Goal: Book appointment/travel/reservation

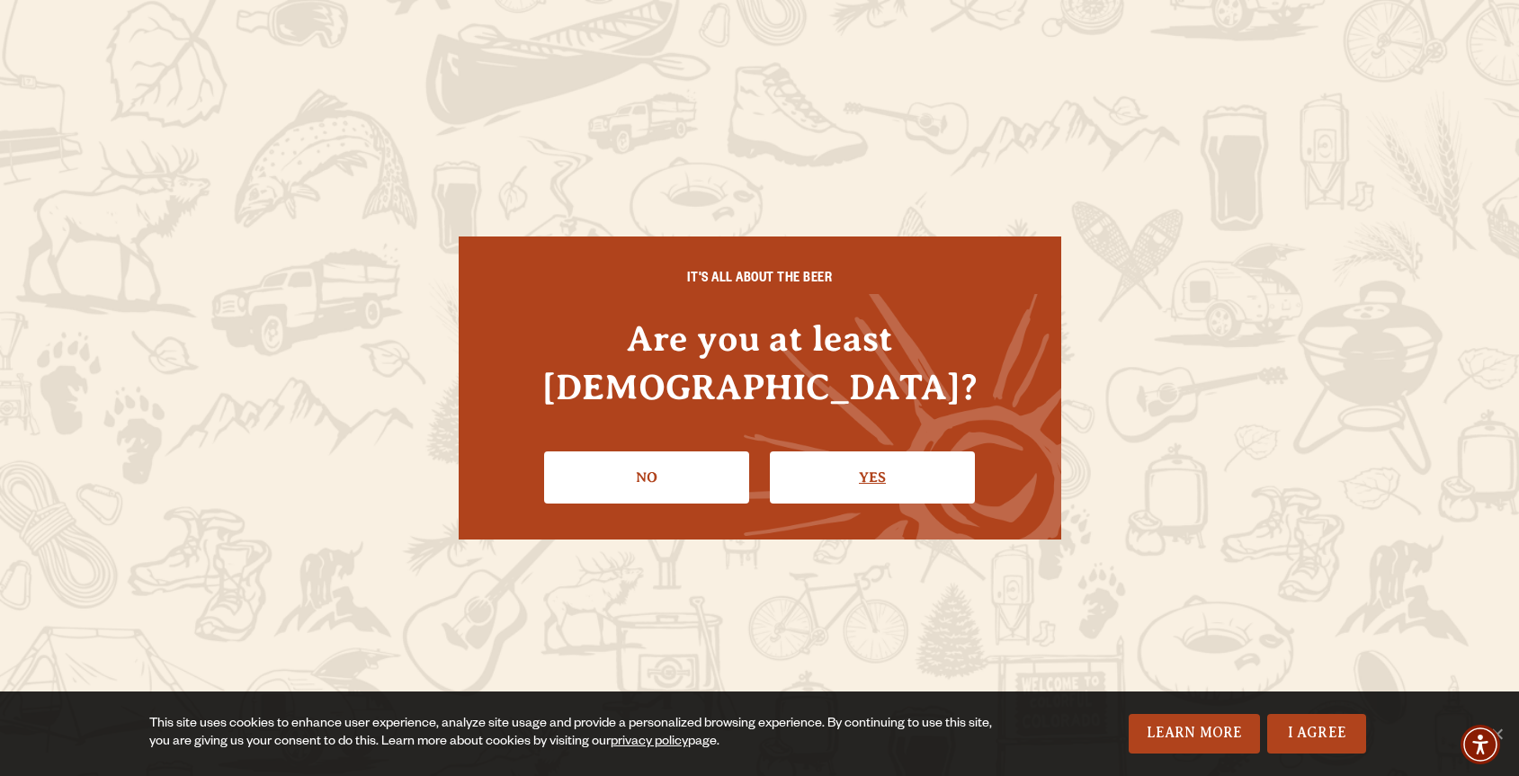
click at [957, 453] on link "Yes" at bounding box center [872, 478] width 205 height 52
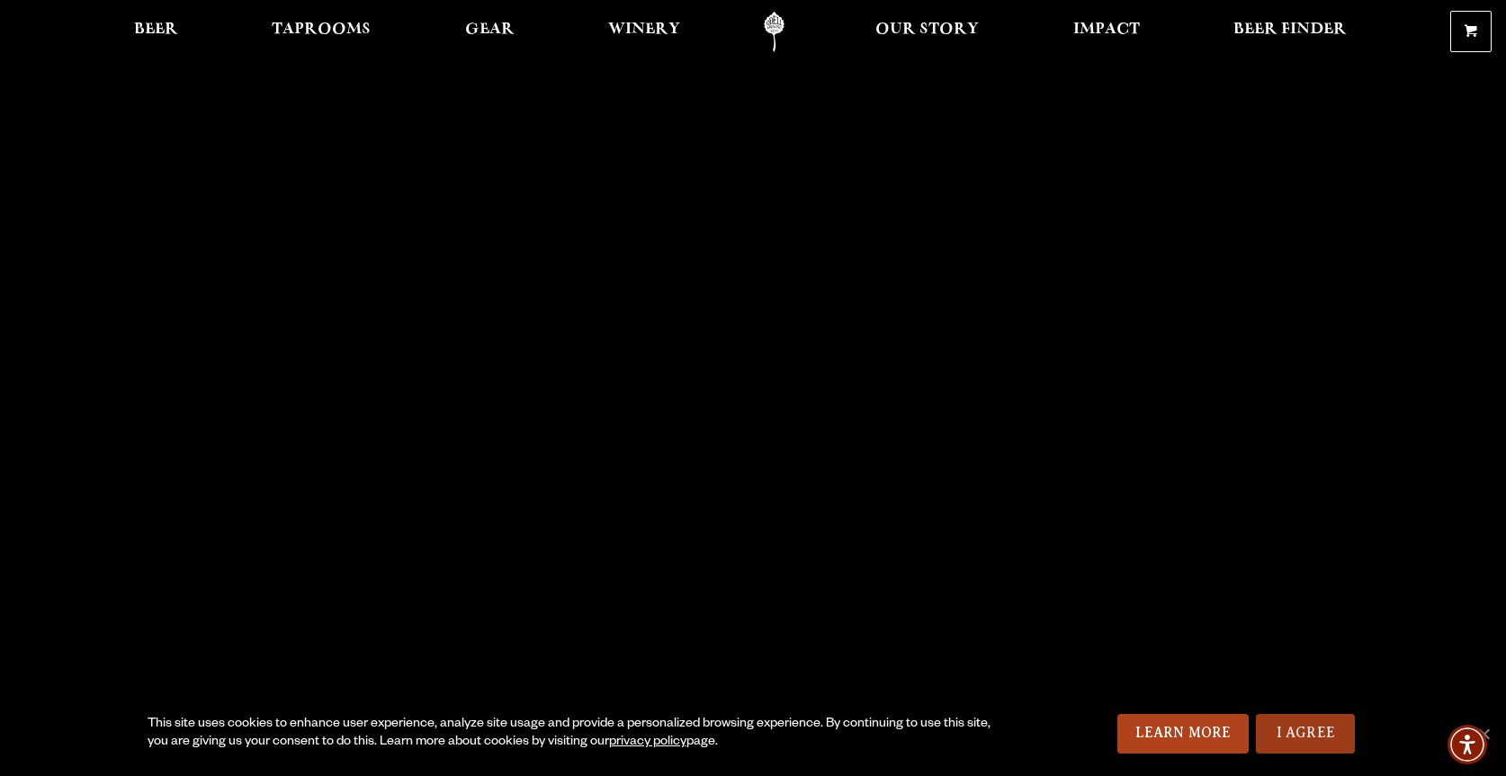
click at [1313, 730] on link "I Agree" at bounding box center [1305, 734] width 99 height 40
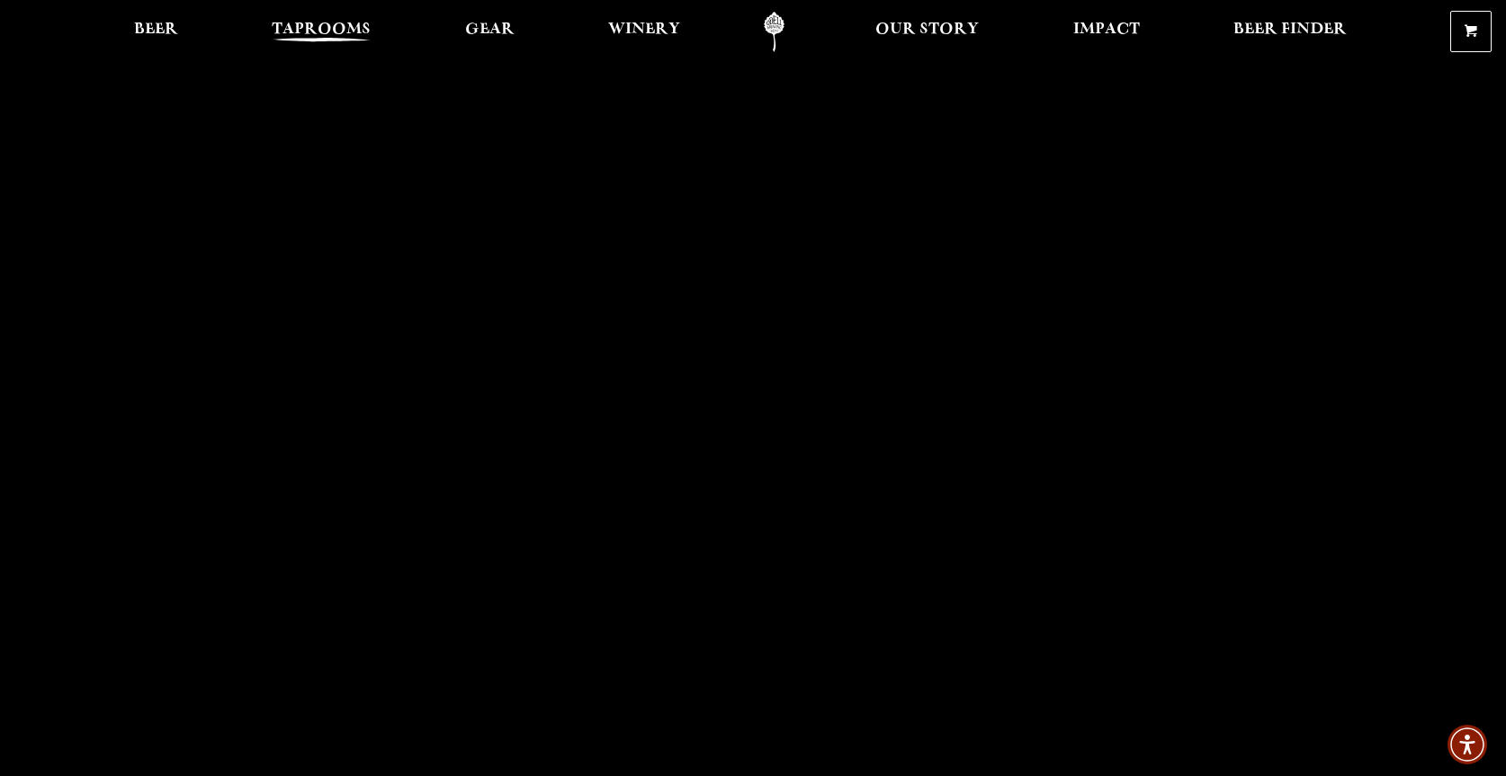
click at [328, 26] on span "Taprooms" at bounding box center [321, 29] width 99 height 14
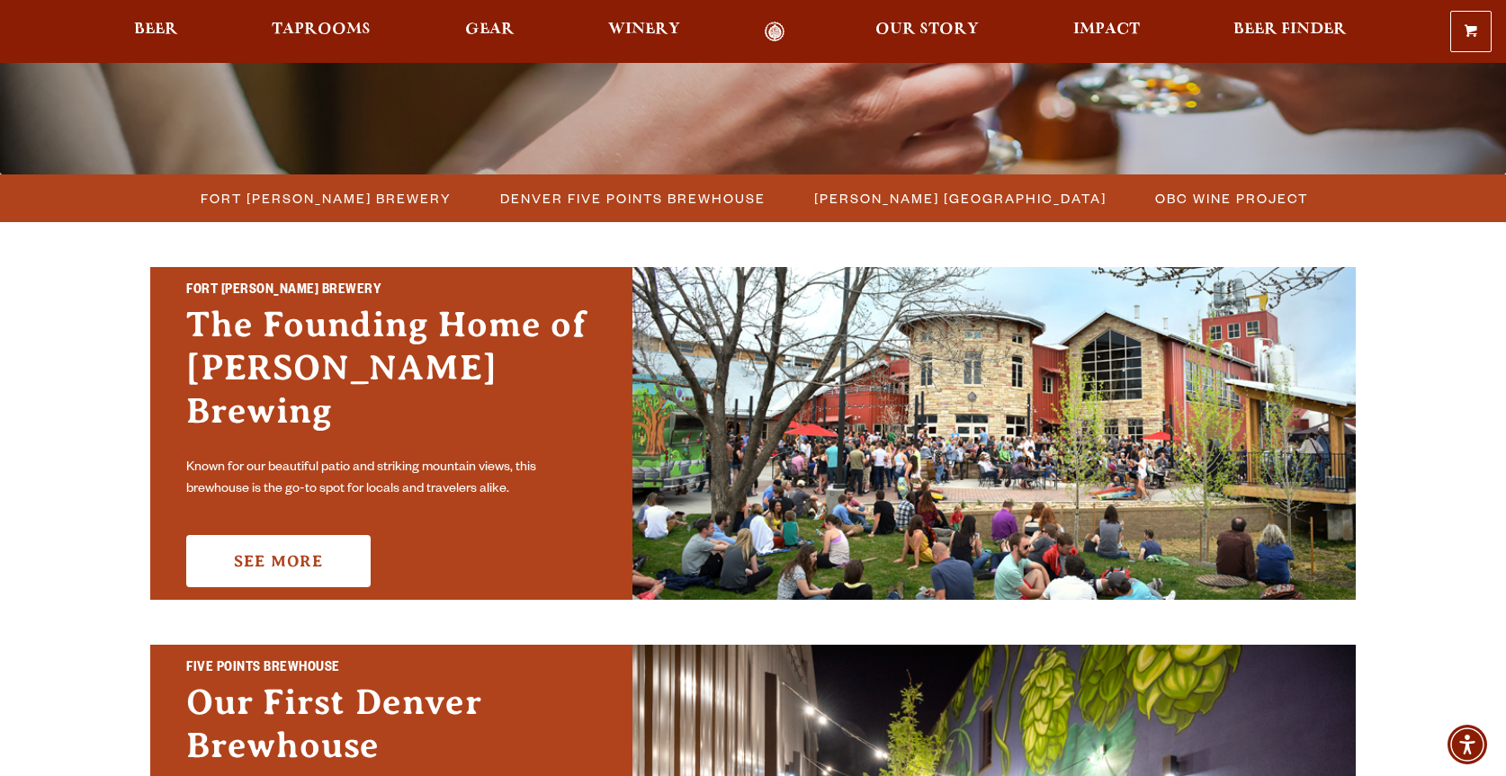
scroll to position [450, 0]
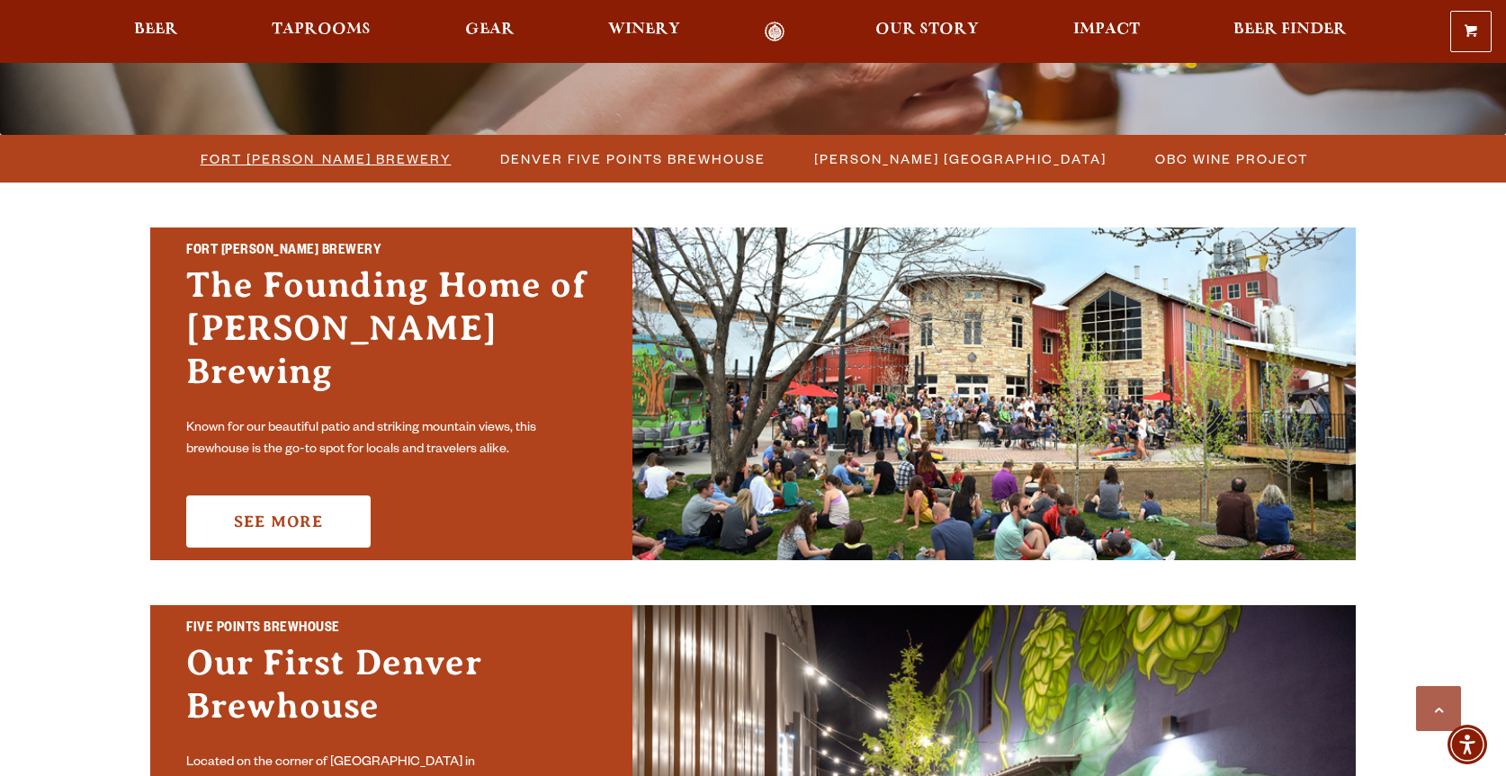
click at [314, 157] on span "Fort [PERSON_NAME] Brewery" at bounding box center [326, 159] width 251 height 26
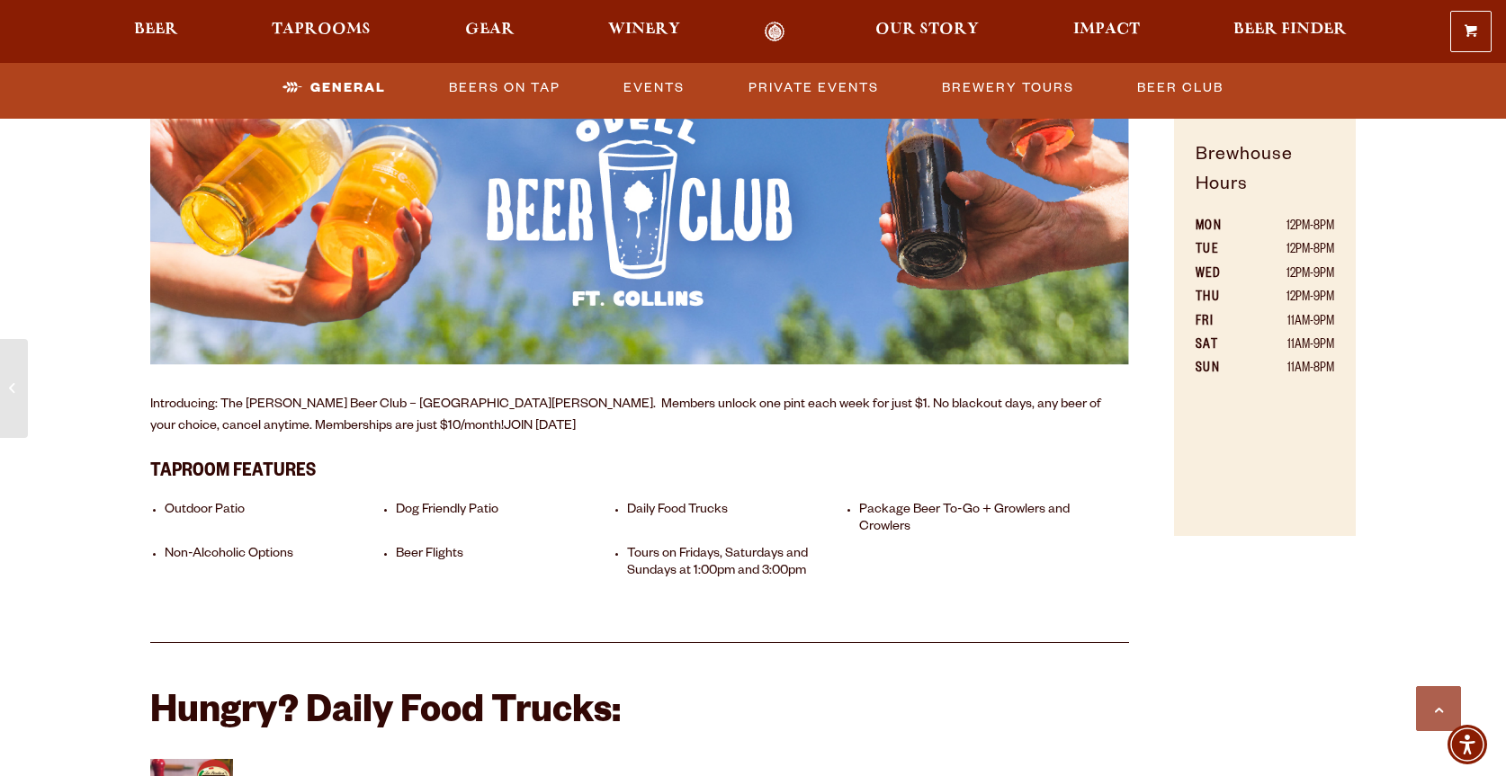
scroll to position [1349, 0]
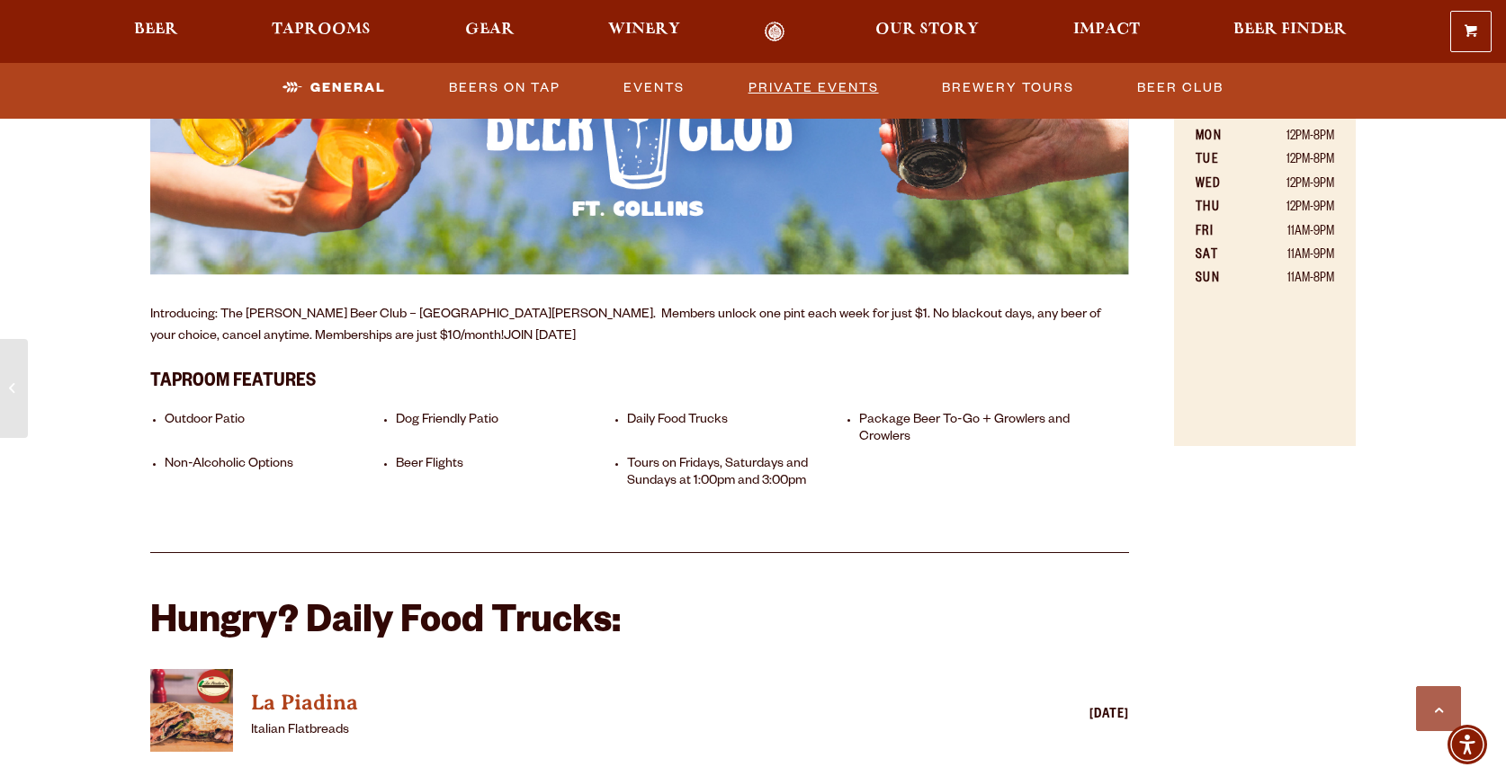
click at [828, 89] on link "Private Events" at bounding box center [813, 87] width 145 height 41
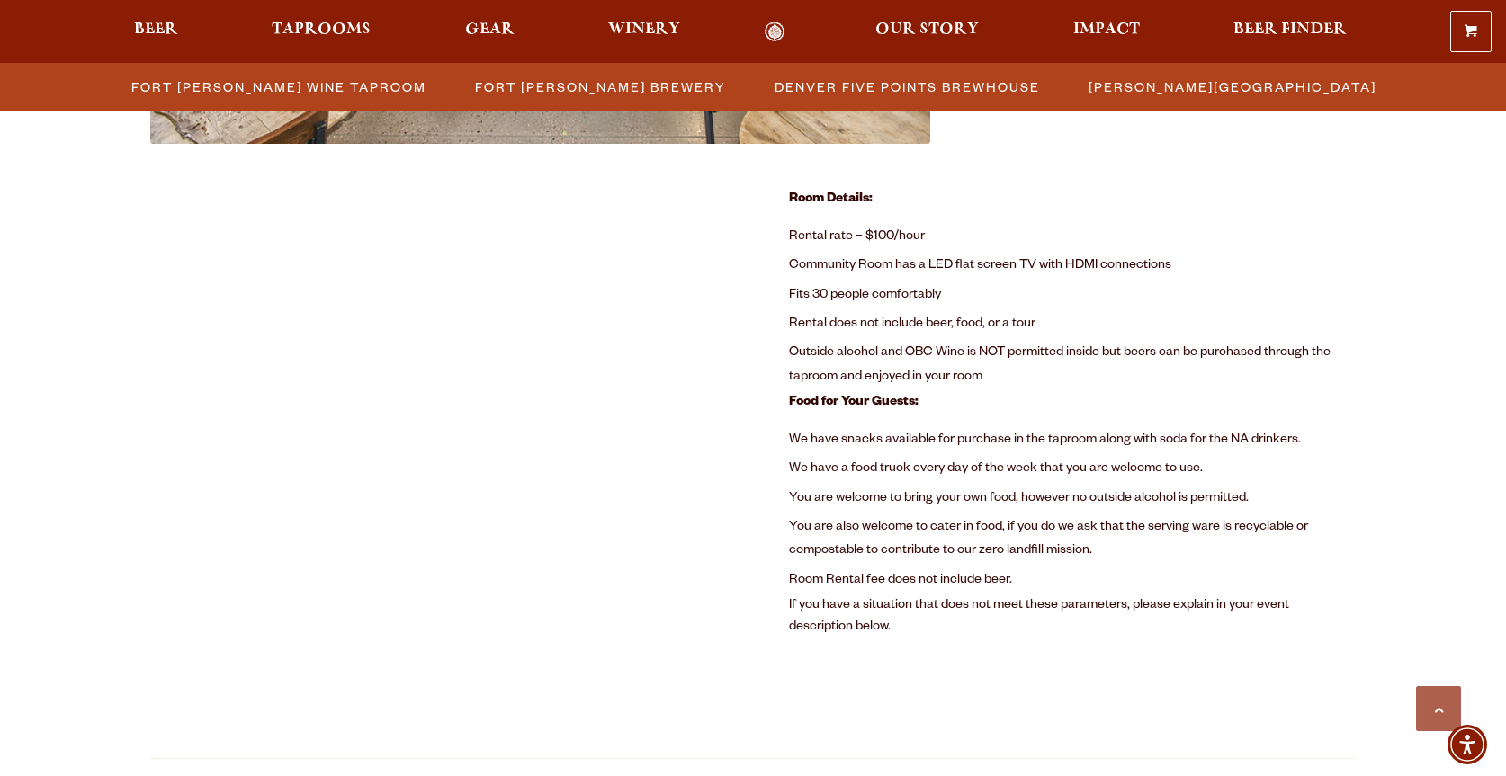
scroll to position [1233, 0]
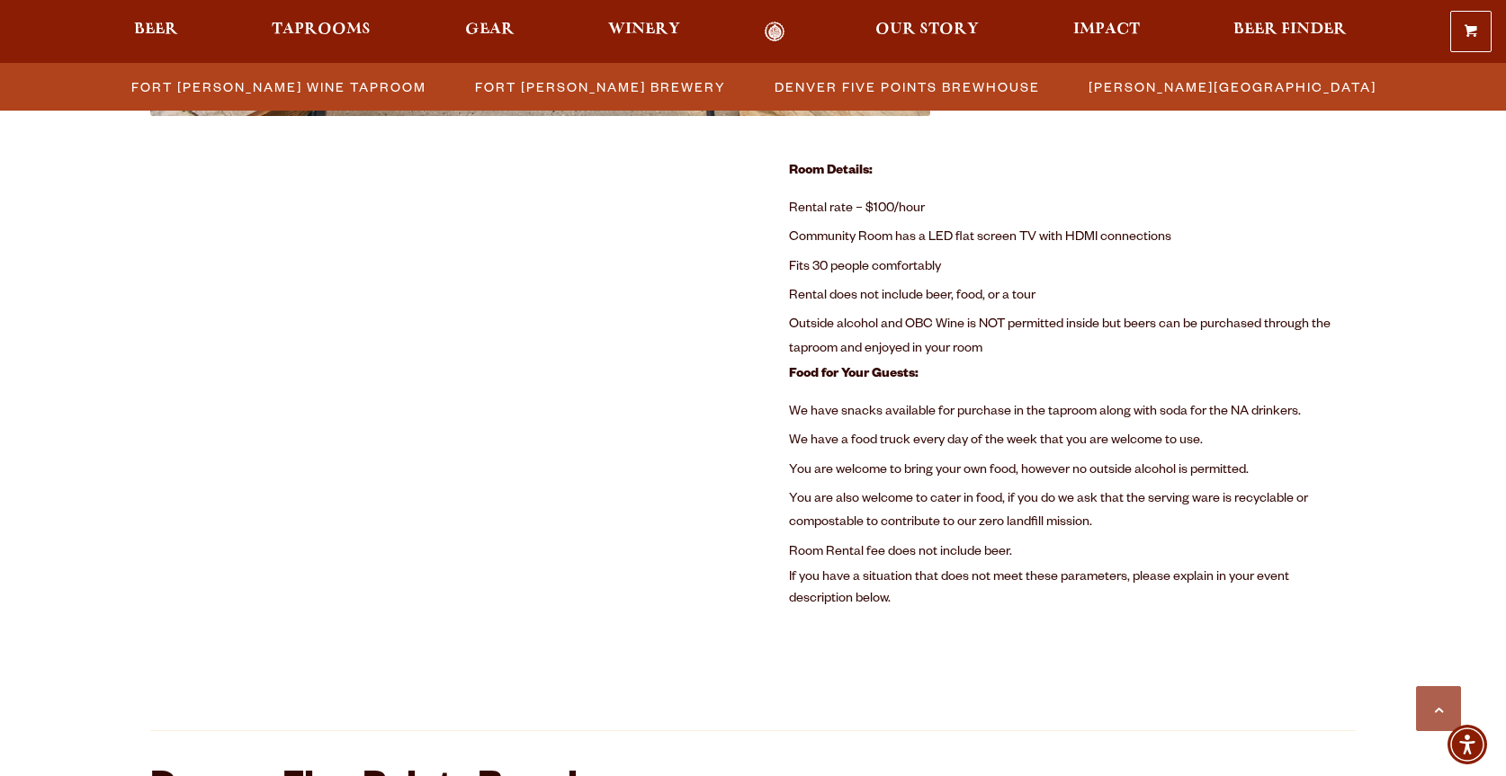
drag, startPoint x: 1048, startPoint y: 557, endPoint x: 978, endPoint y: 623, distance: 96.7
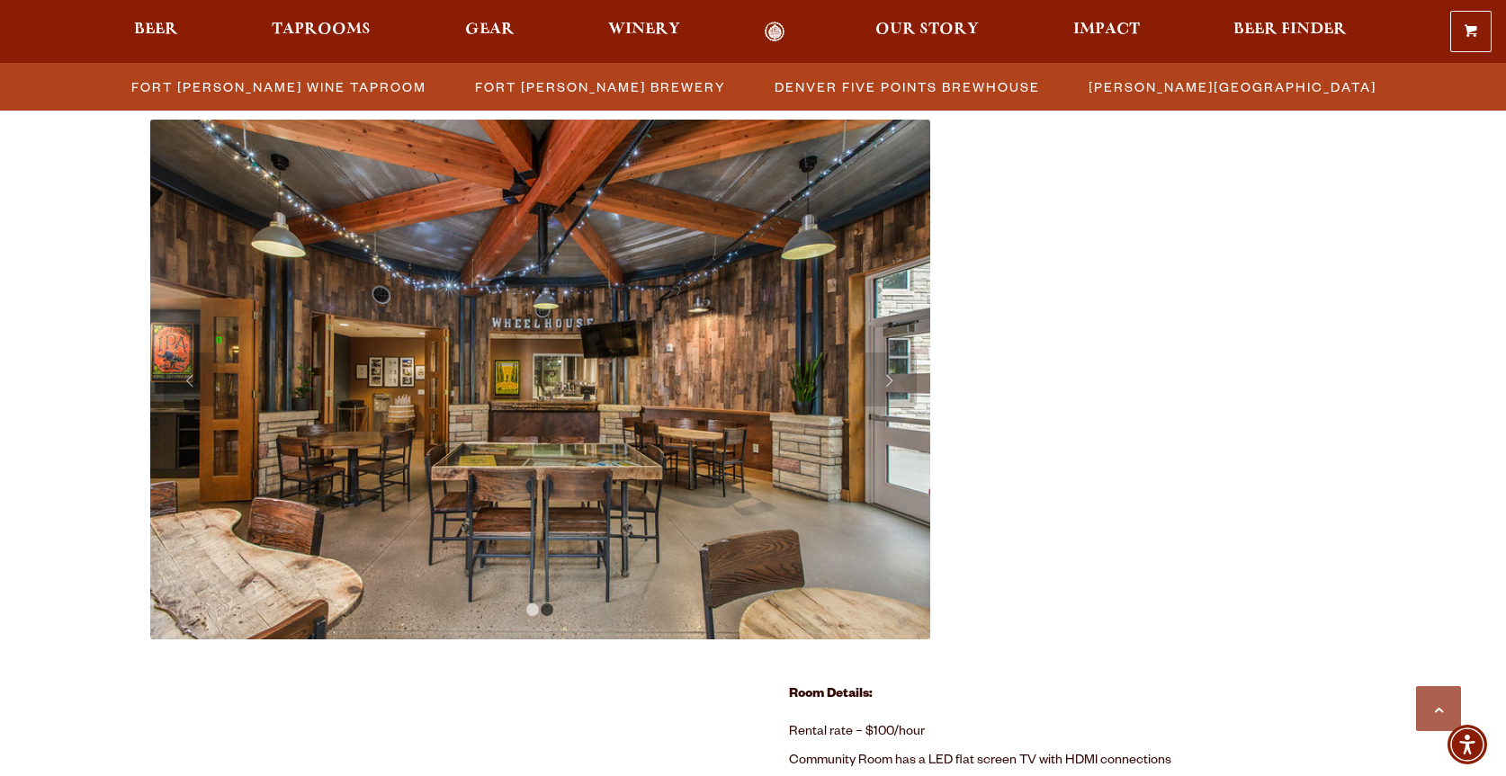
scroll to position [694, 0]
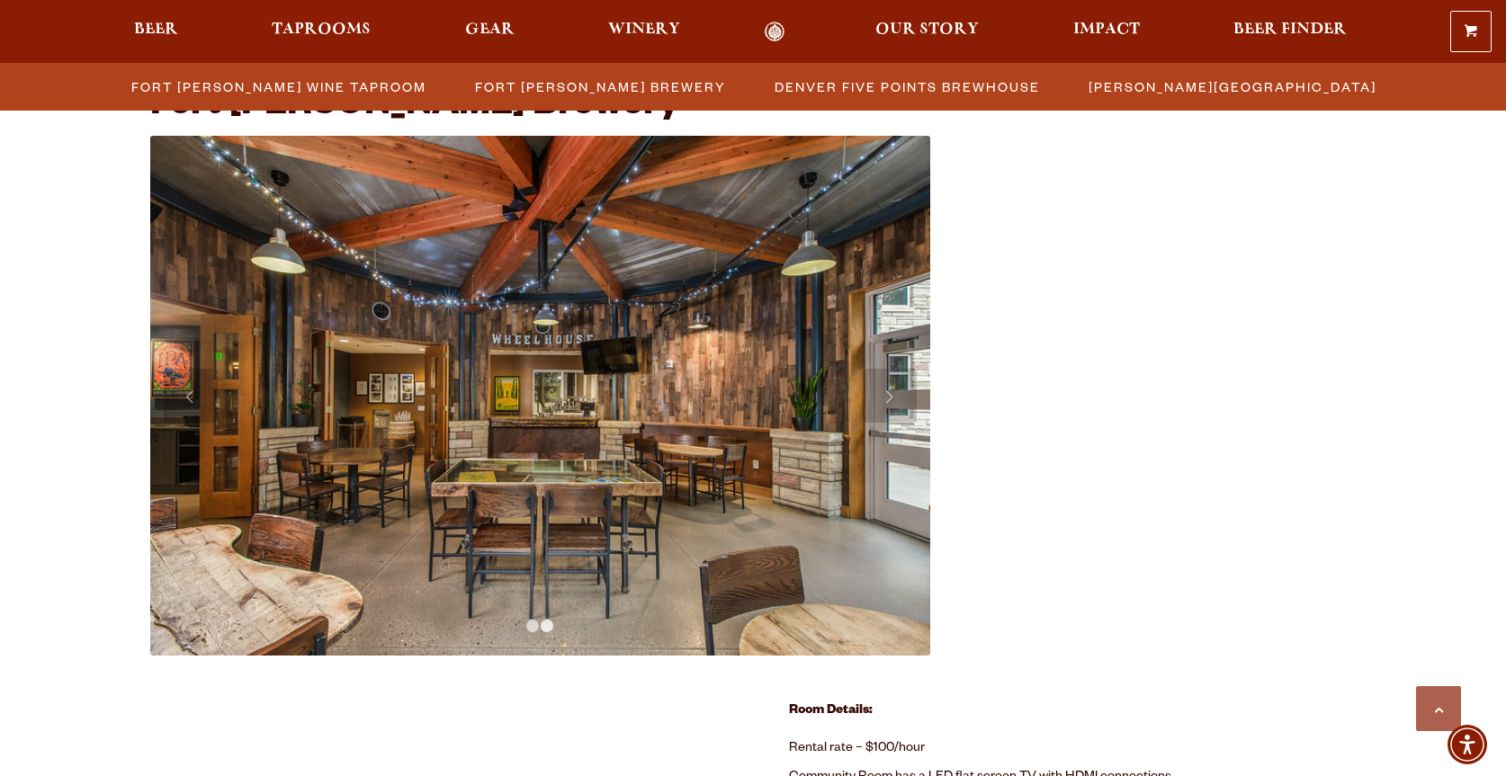
click at [547, 629] on link "2" at bounding box center [547, 626] width 13 height 13
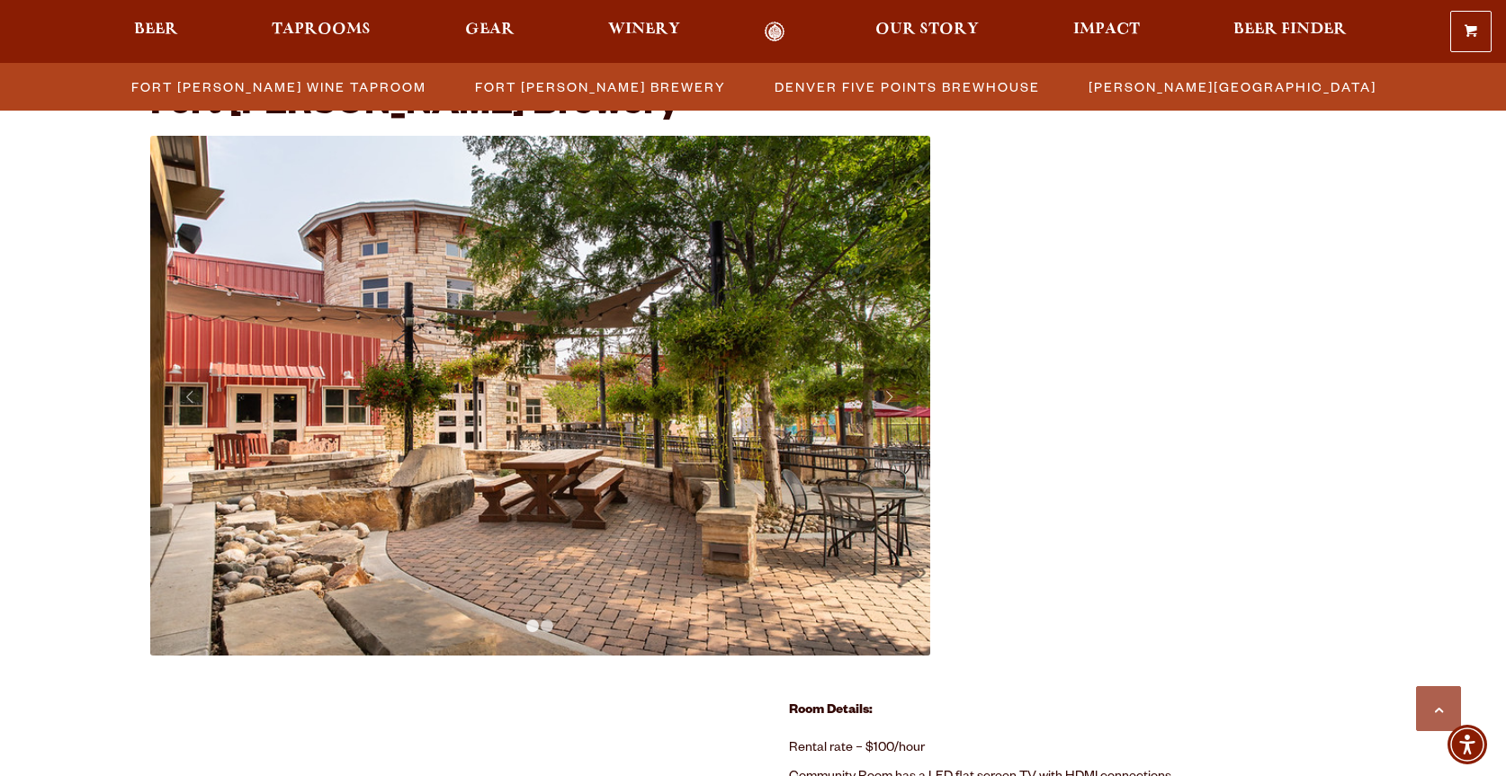
click at [533, 627] on link "1" at bounding box center [532, 626] width 13 height 13
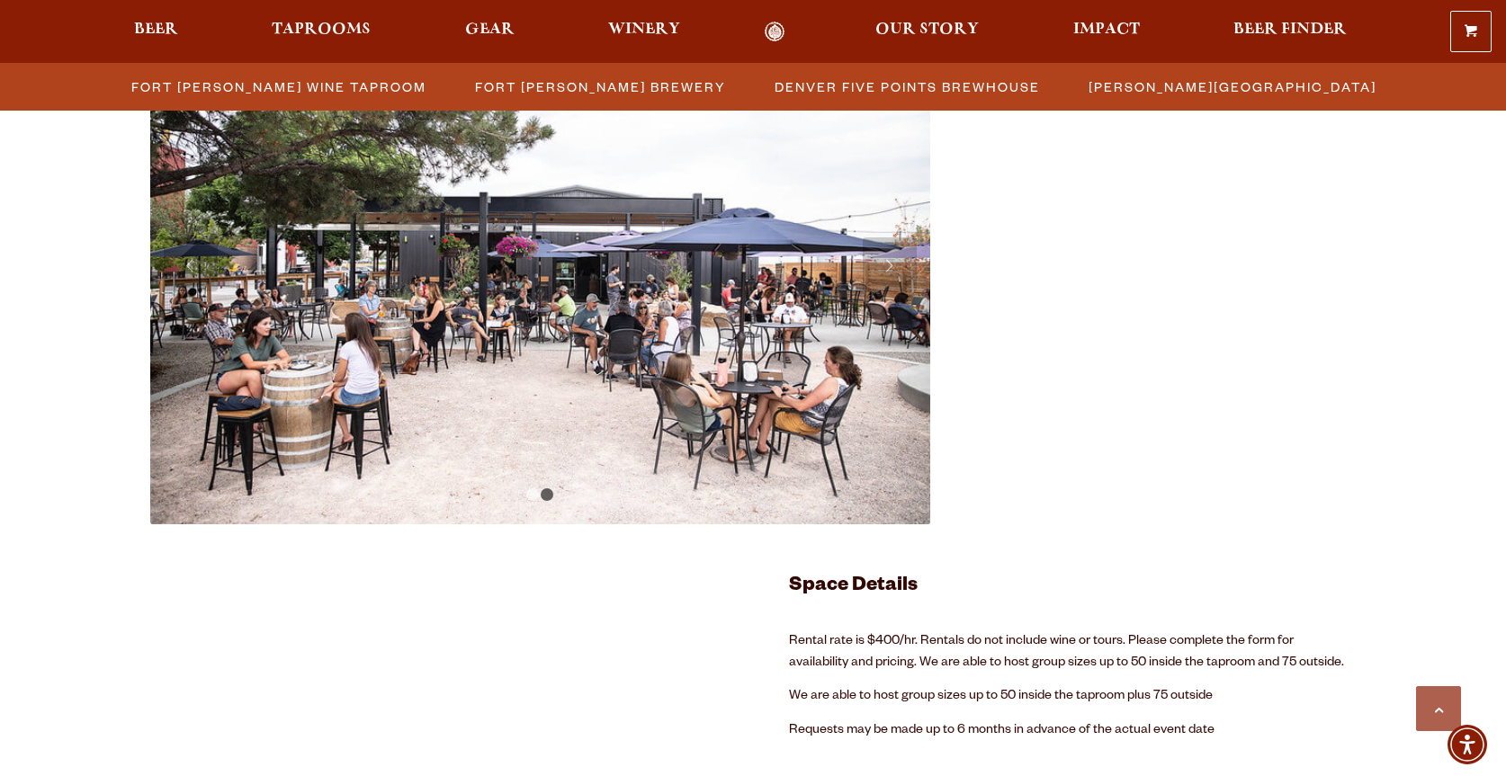
scroll to position [3123, 0]
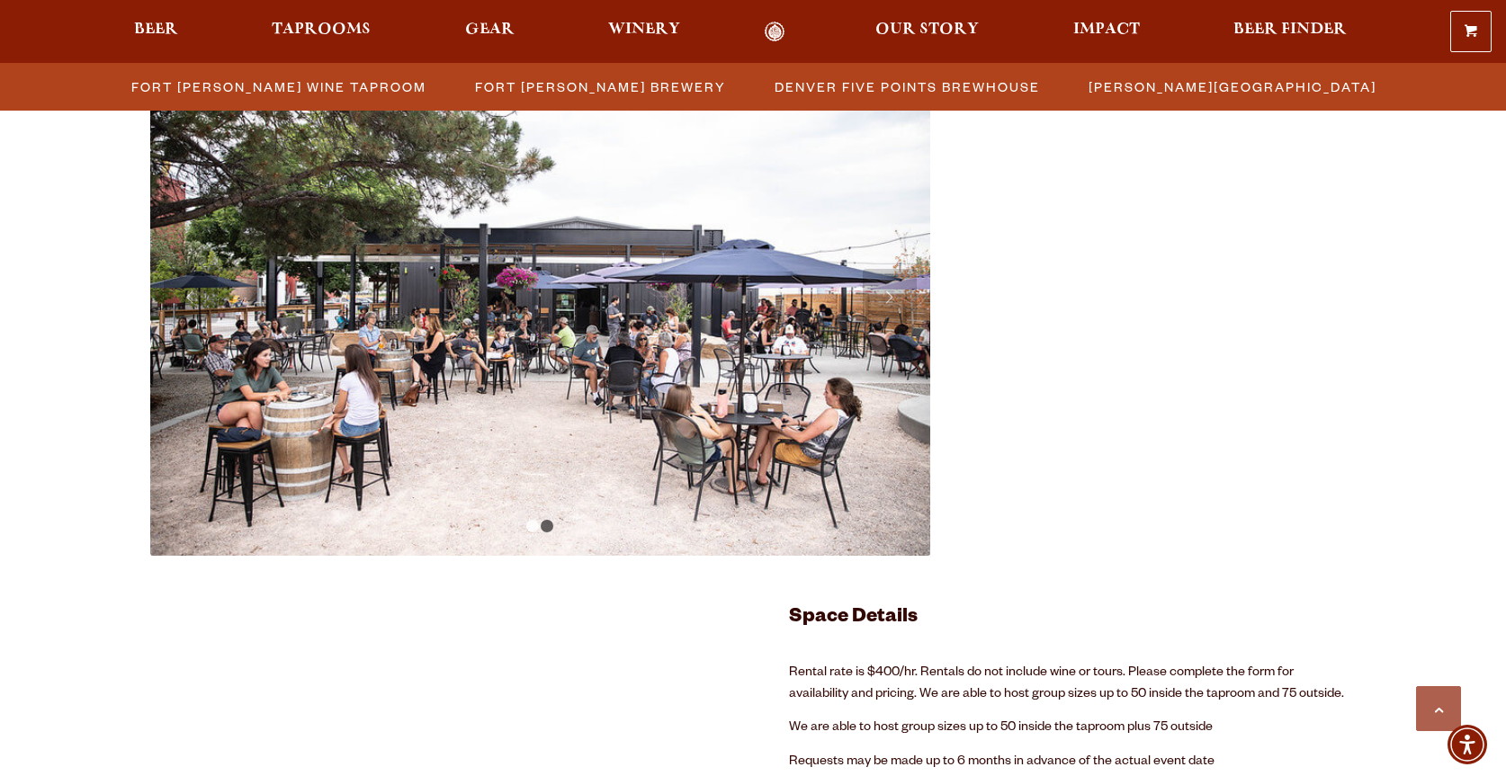
click at [530, 530] on link "1" at bounding box center [532, 526] width 13 height 13
click at [535, 527] on link "1" at bounding box center [532, 526] width 13 height 13
click at [551, 523] on link "2" at bounding box center [547, 526] width 13 height 13
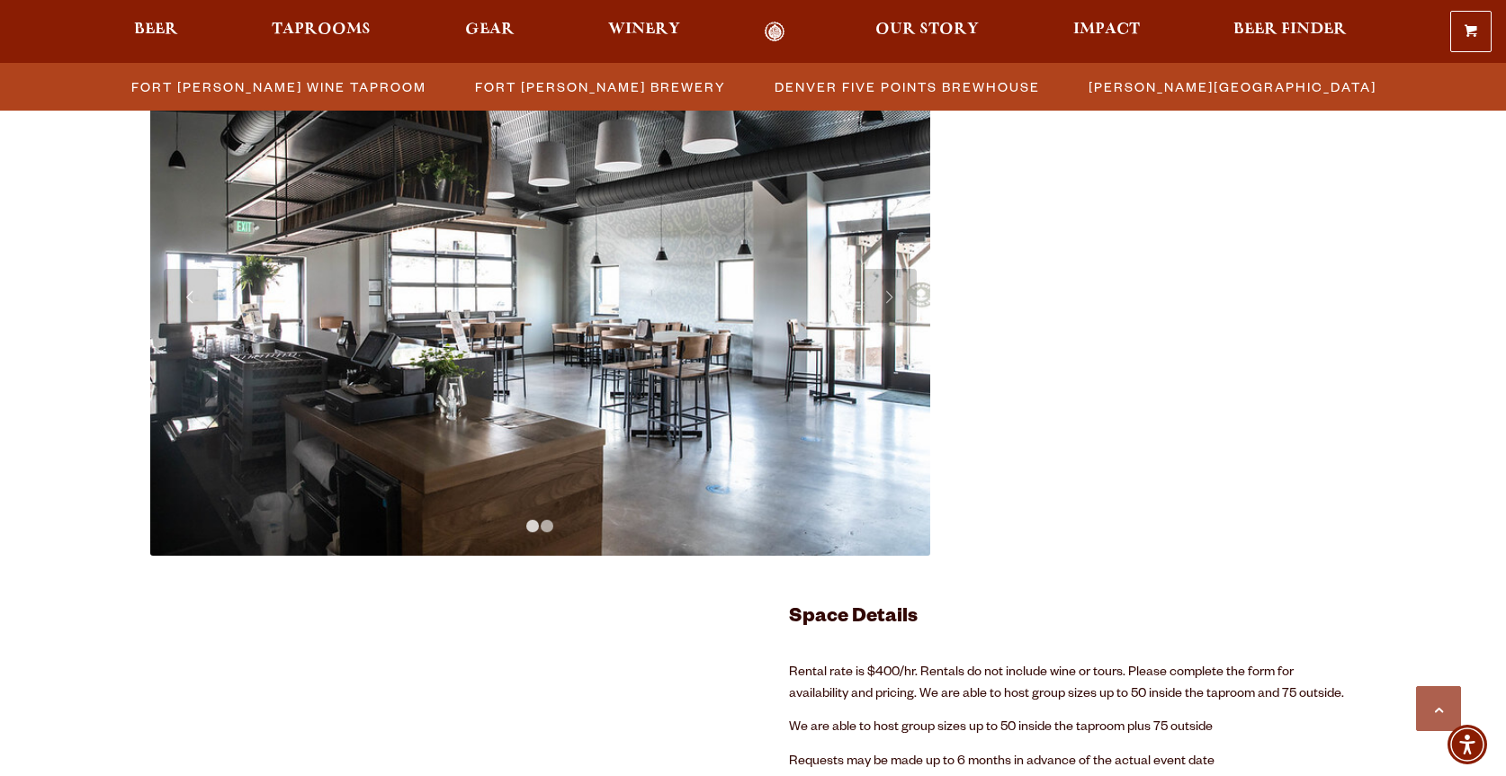
click at [528, 525] on link "1" at bounding box center [532, 526] width 13 height 13
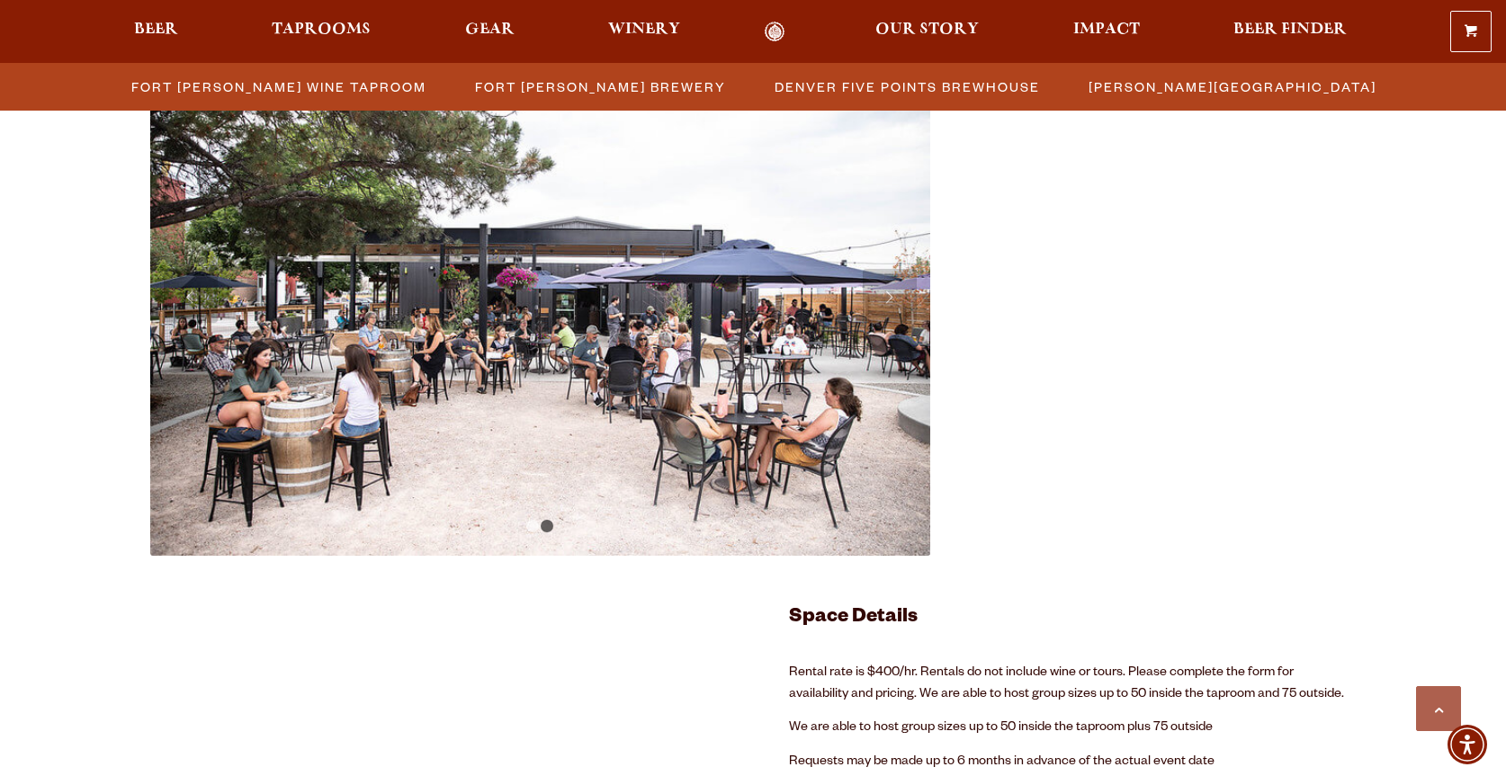
click at [549, 533] on img at bounding box center [540, 296] width 780 height 520
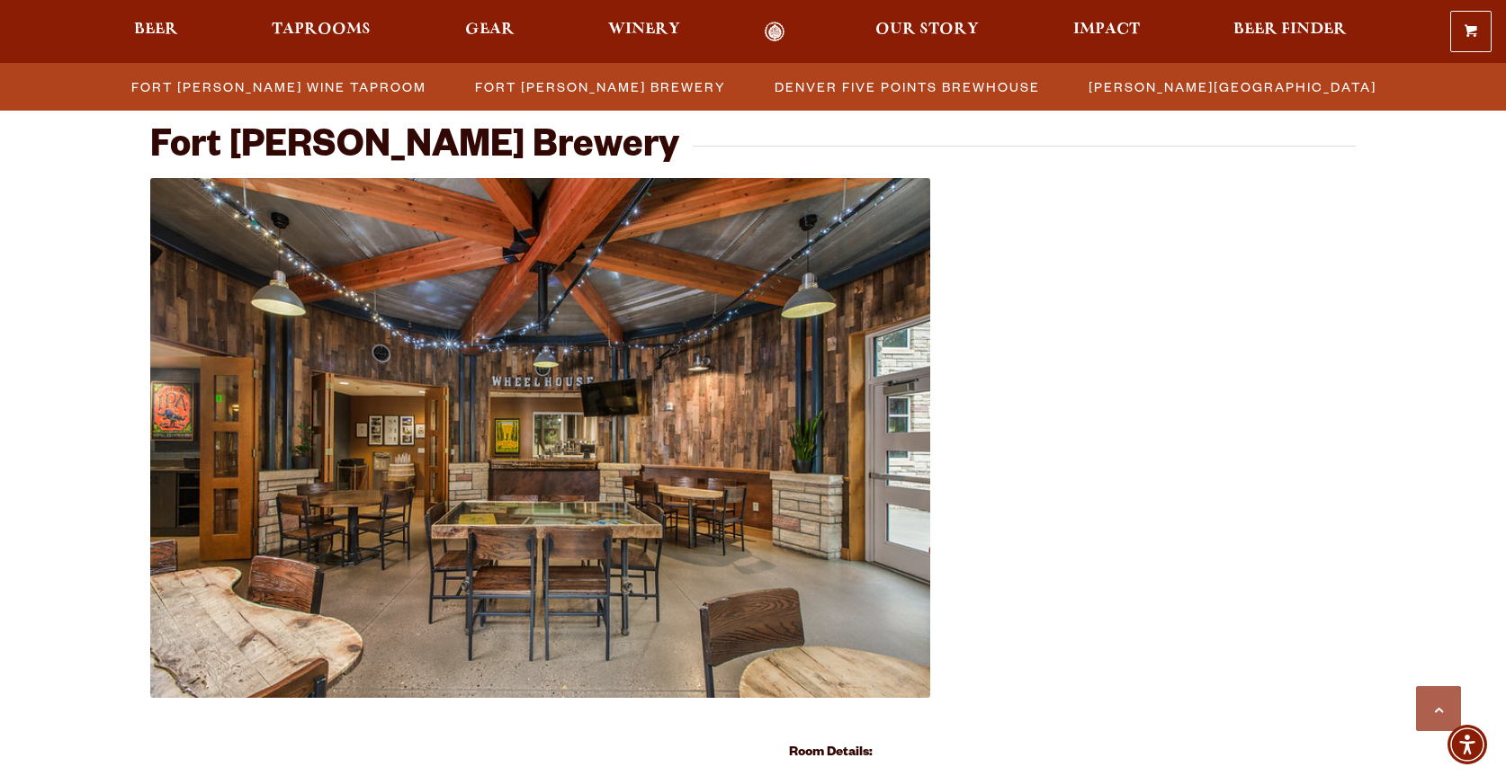
scroll to position [604, 0]
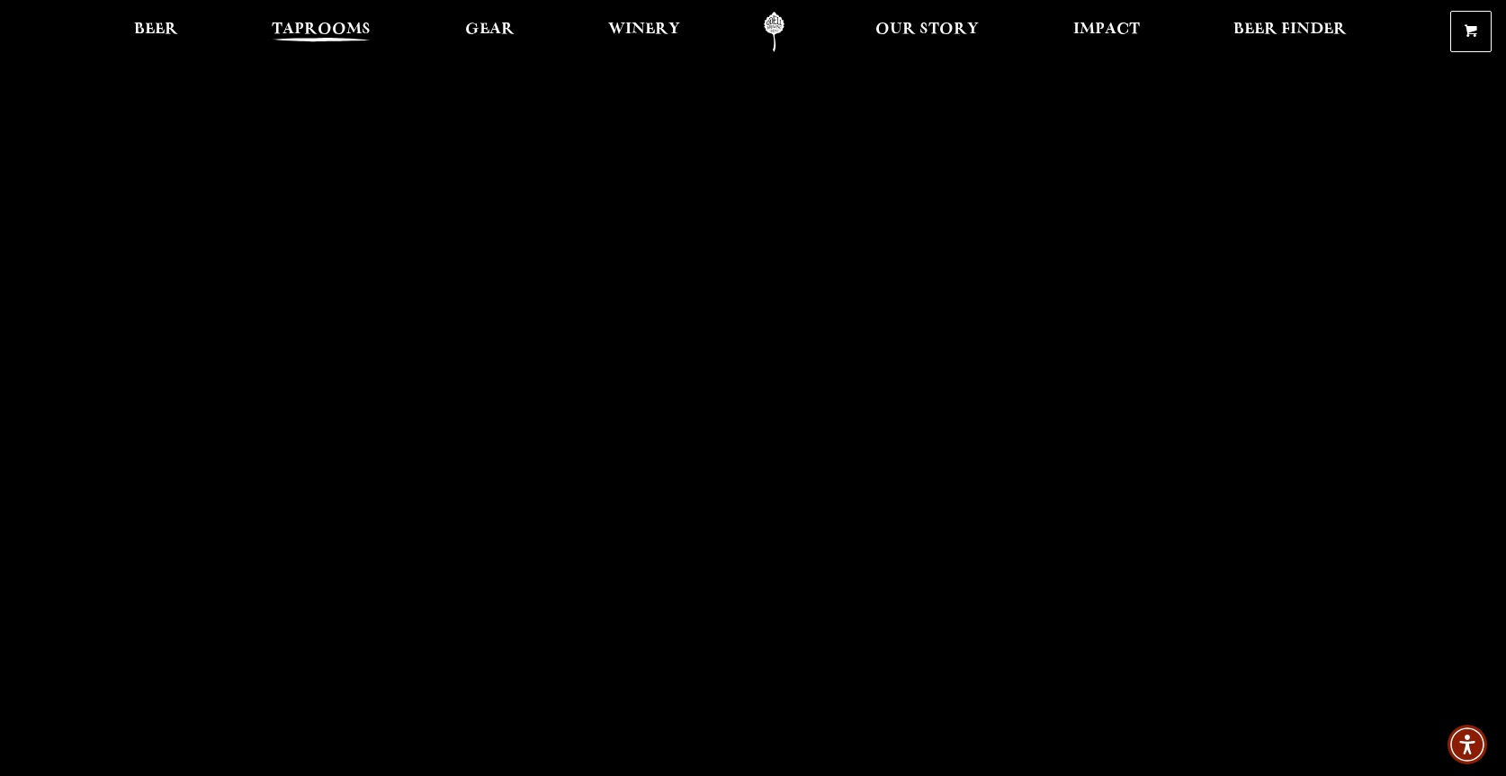
click at [313, 32] on span "Taprooms" at bounding box center [321, 29] width 99 height 14
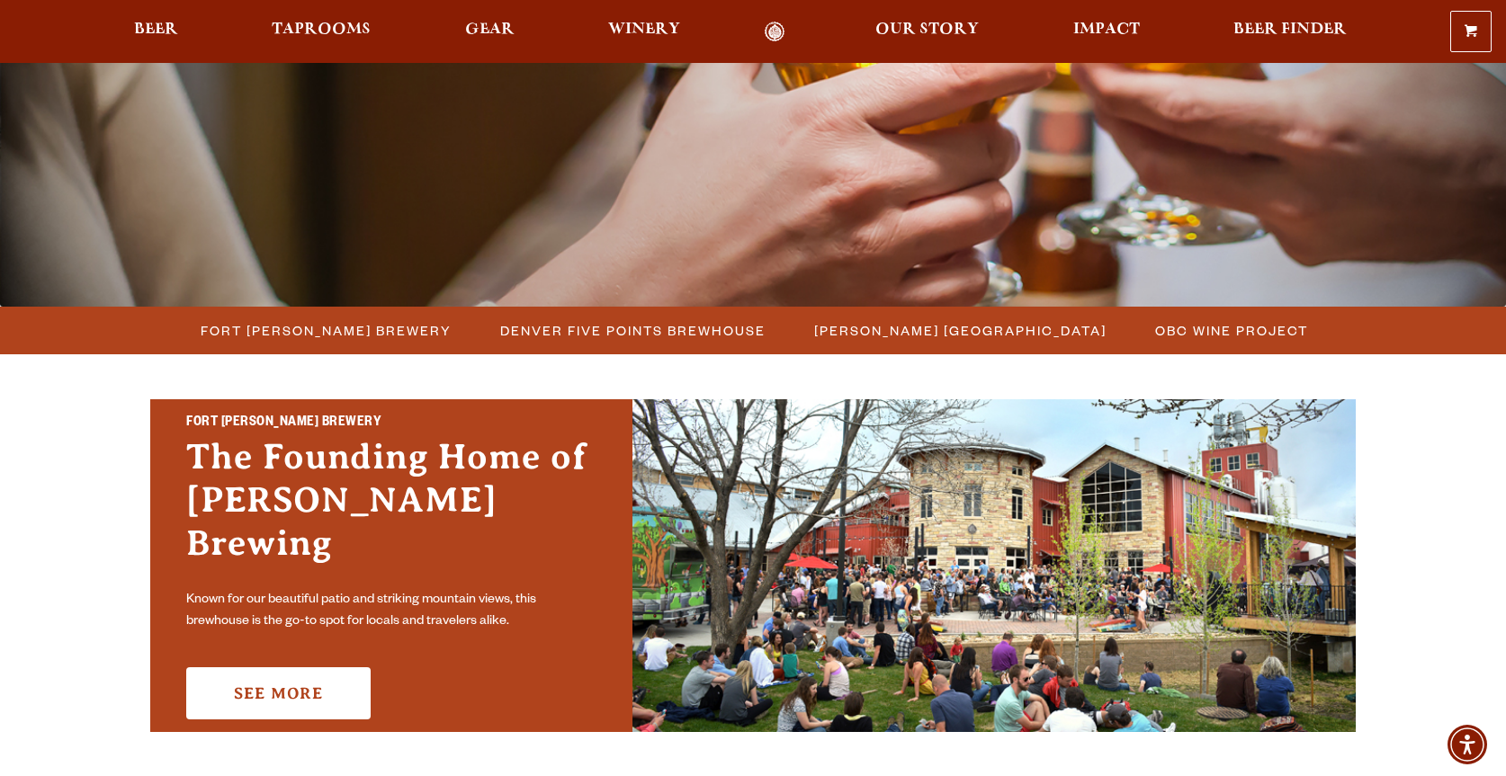
scroll to position [360, 0]
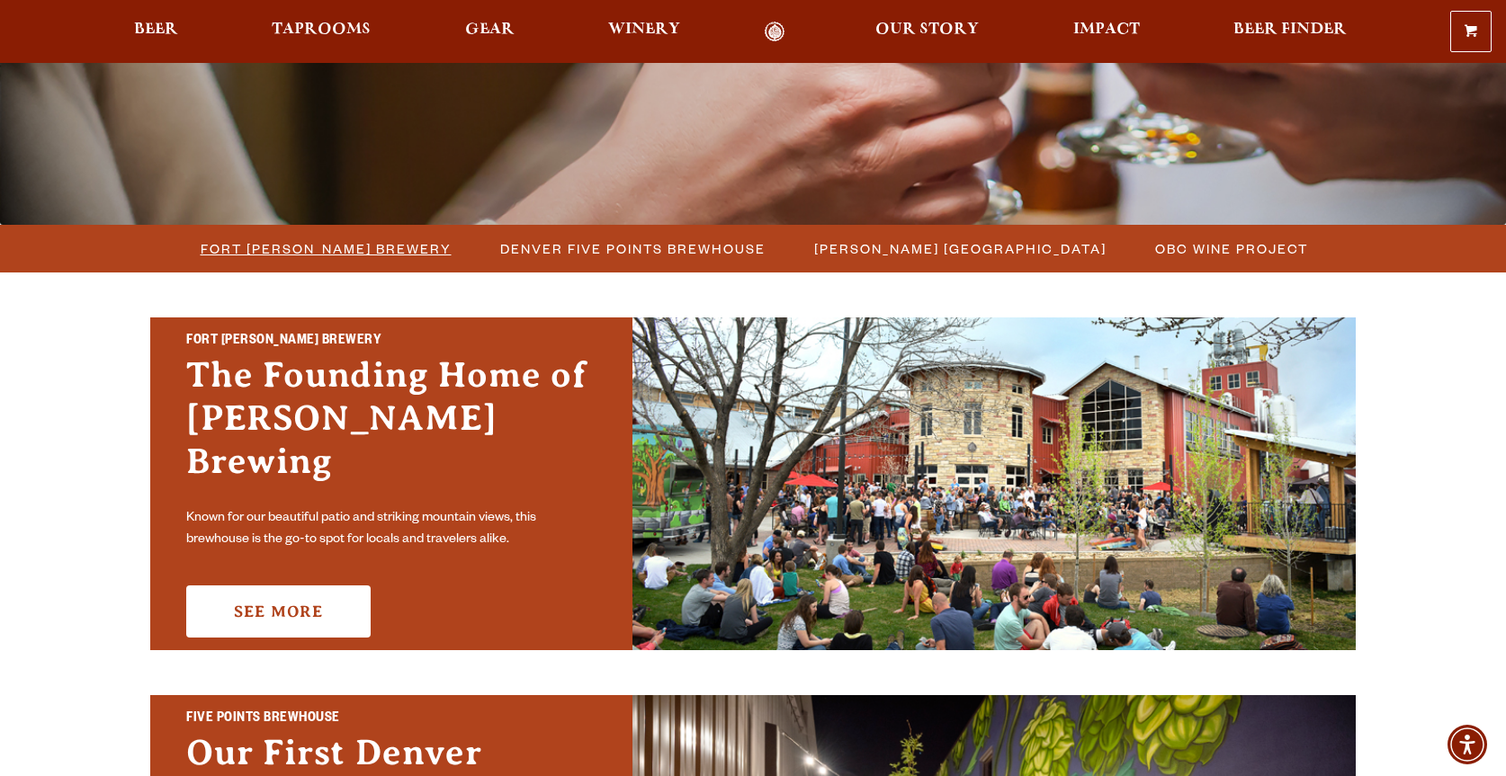
click at [377, 238] on span "Fort [PERSON_NAME] Brewery" at bounding box center [326, 249] width 251 height 26
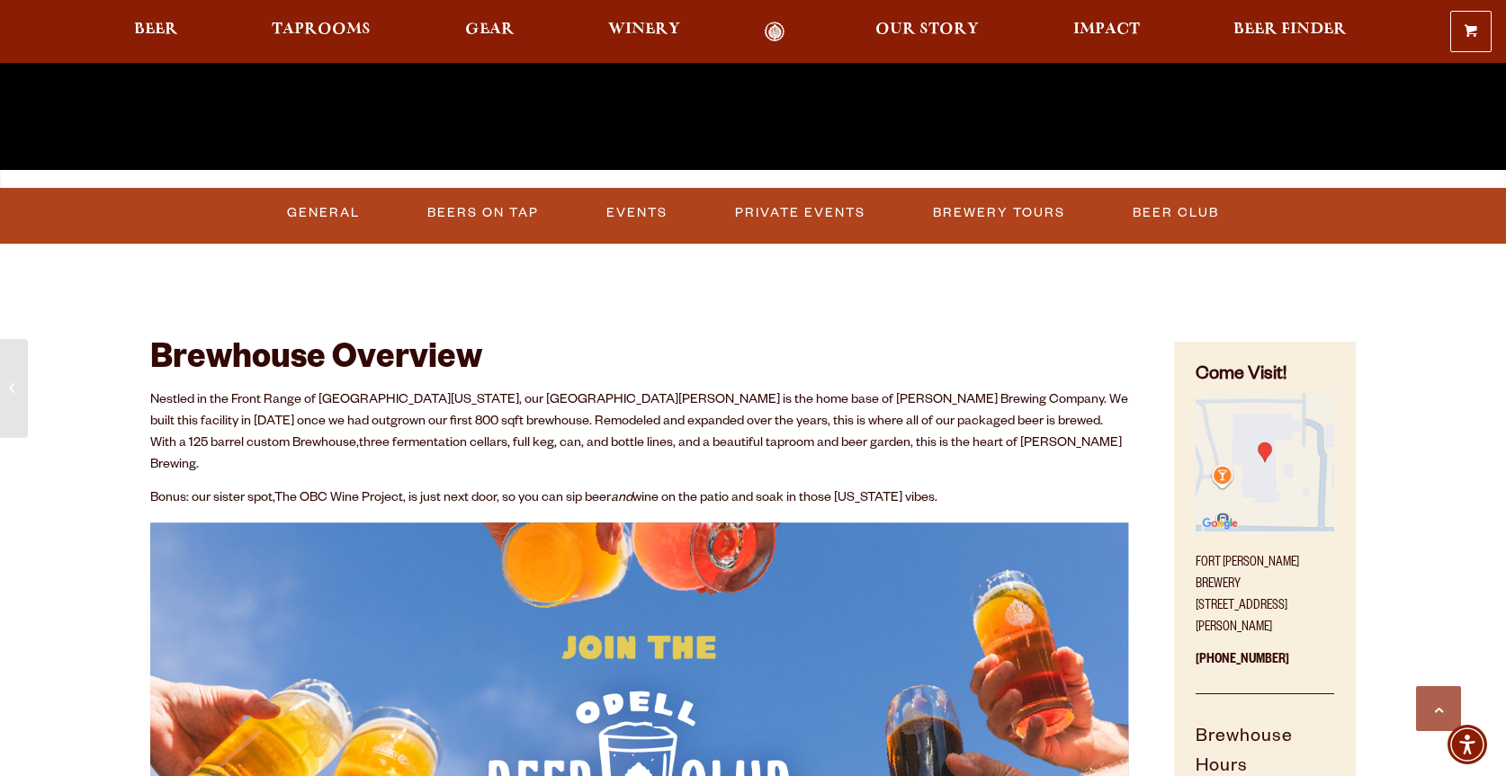
scroll to position [720, 0]
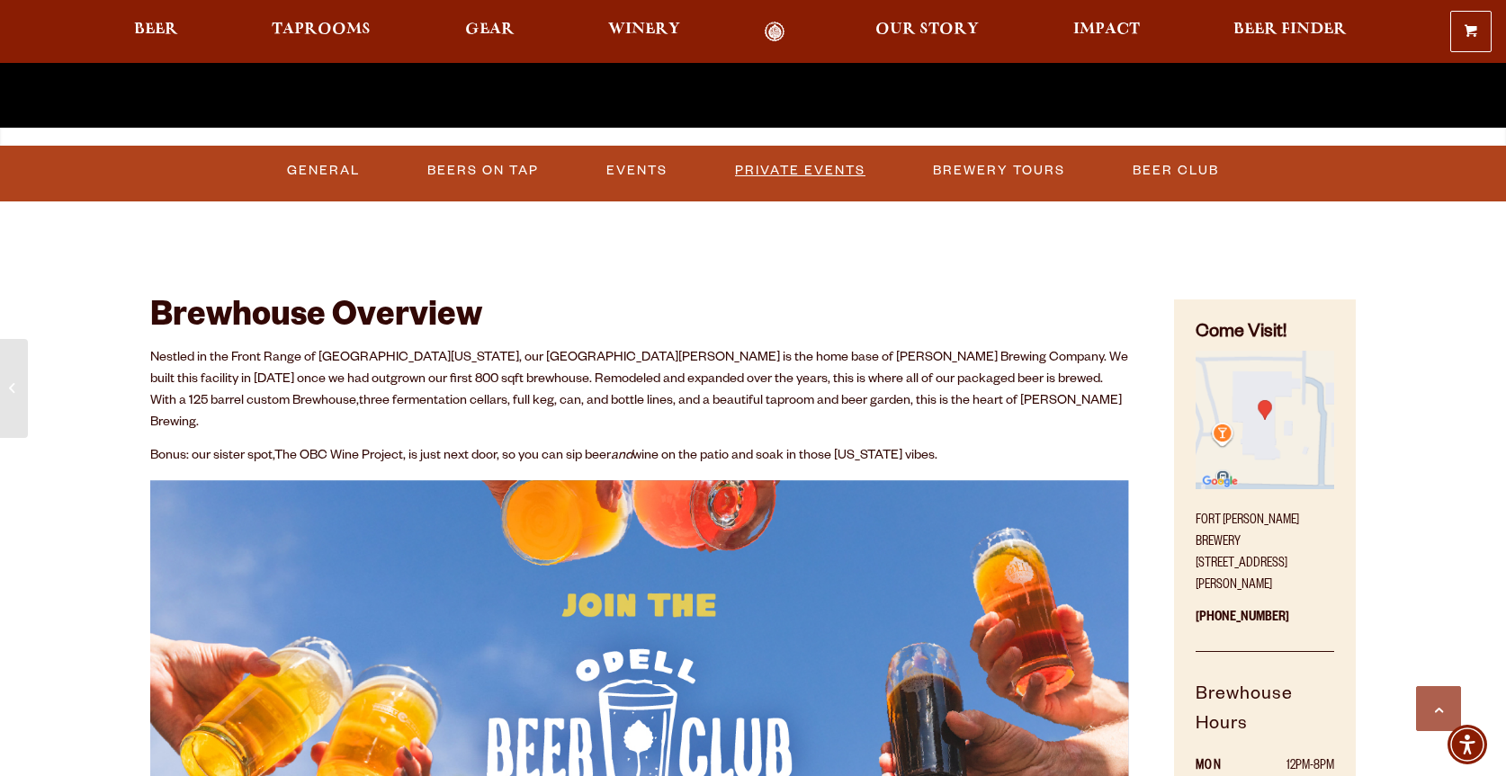
click at [778, 164] on link "Private Events" at bounding box center [800, 170] width 145 height 41
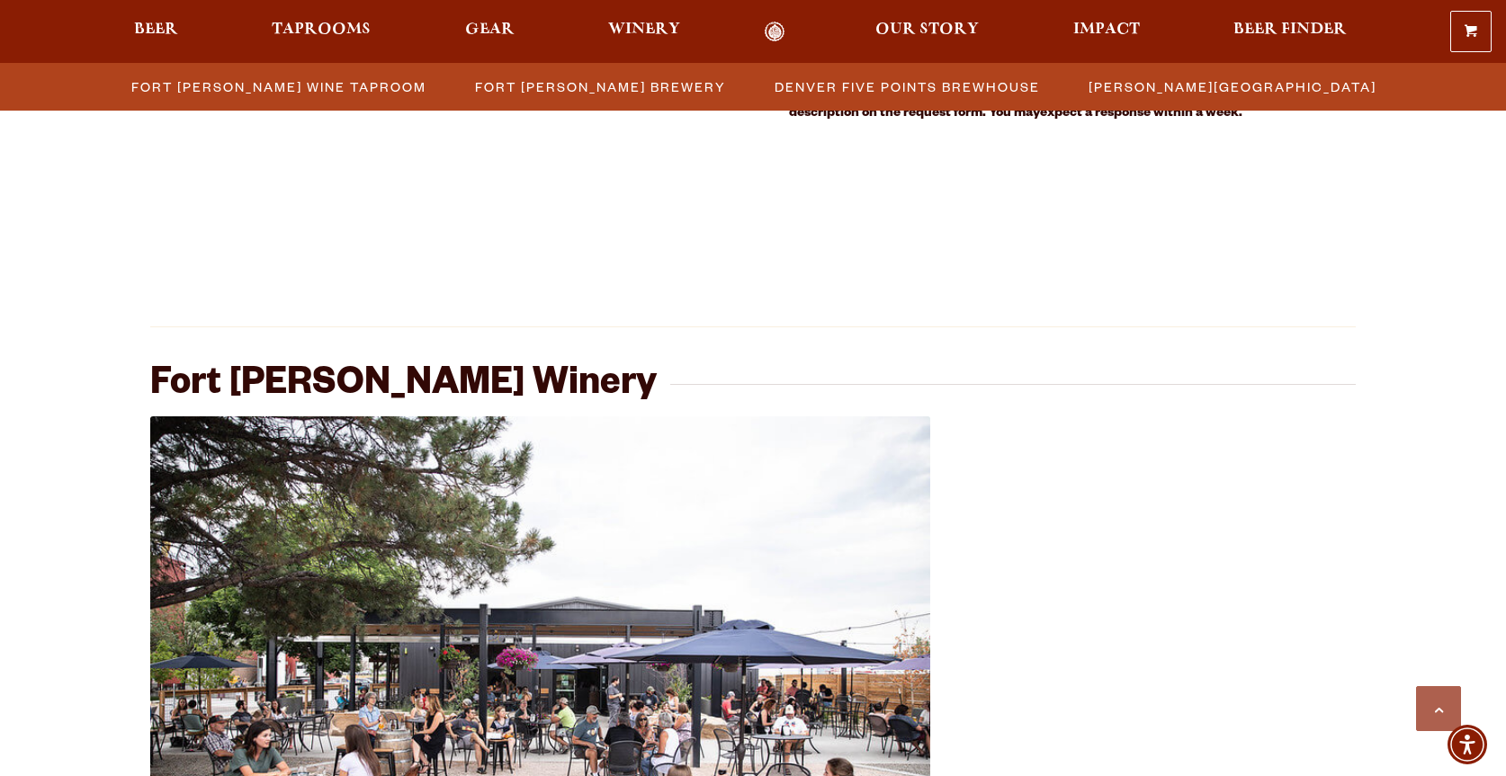
scroll to position [2459, 0]
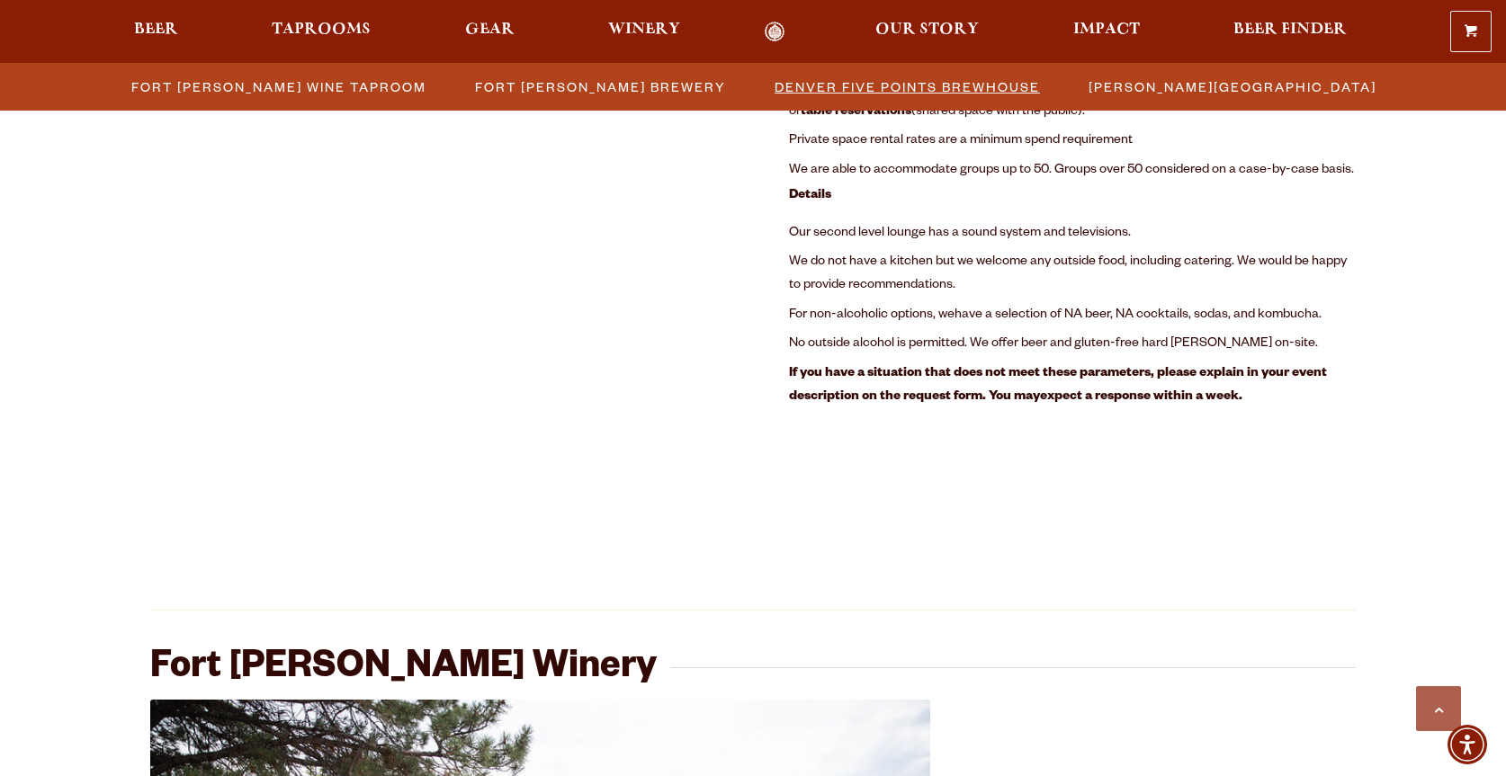
click at [856, 86] on span "Denver Five Points Brewhouse" at bounding box center [907, 87] width 265 height 26
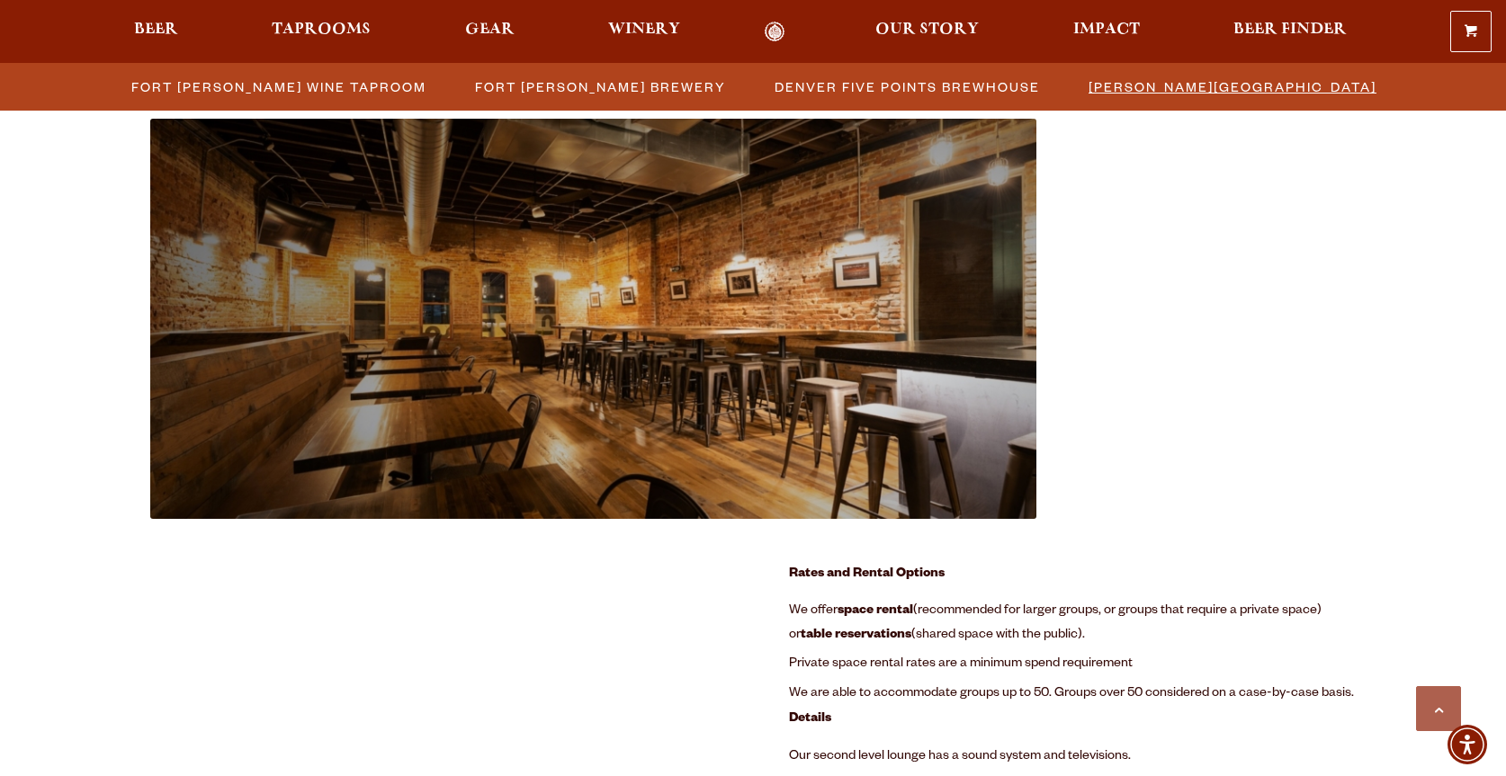
scroll to position [1918, 0]
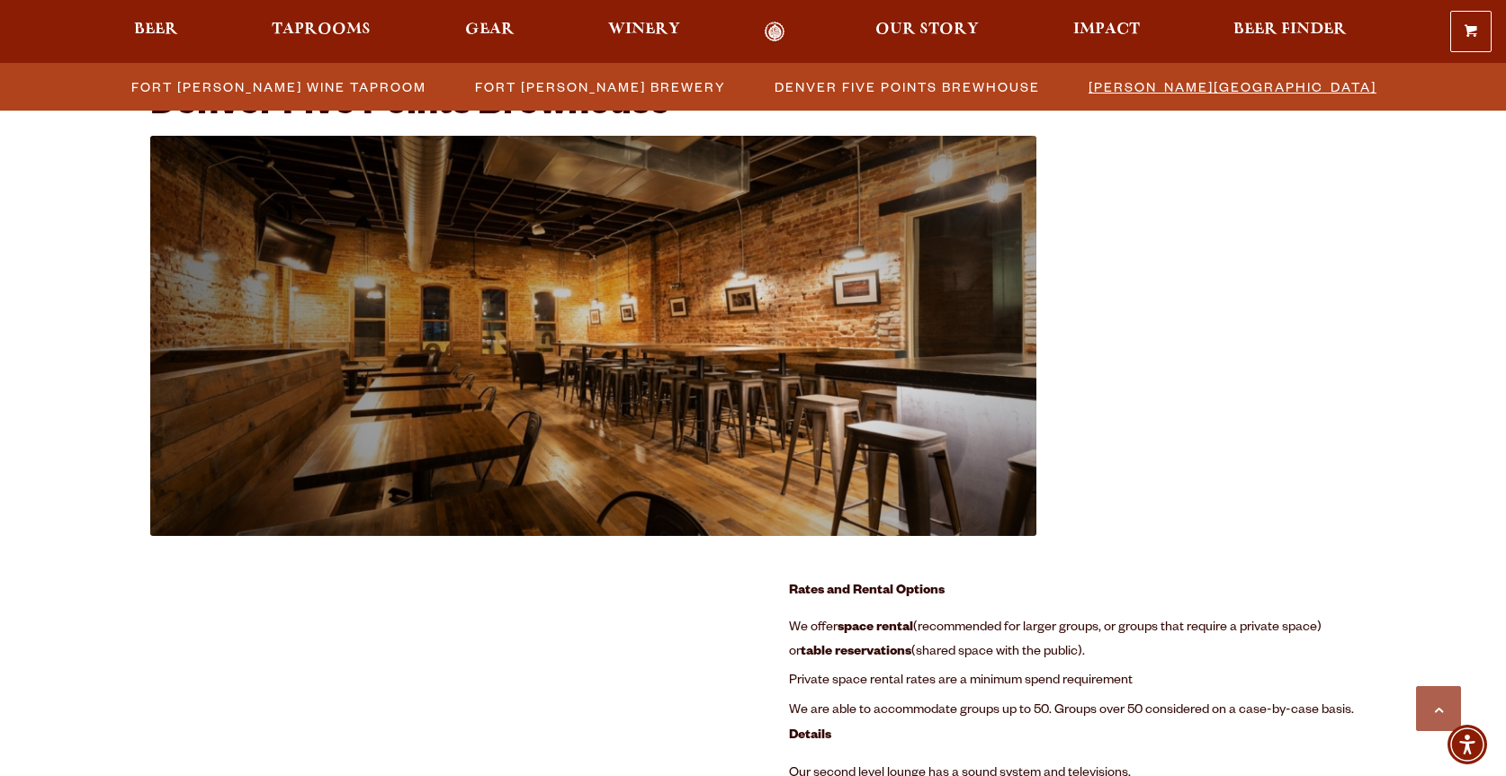
click at [1182, 87] on span "[PERSON_NAME][GEOGRAPHIC_DATA]" at bounding box center [1233, 87] width 288 height 26
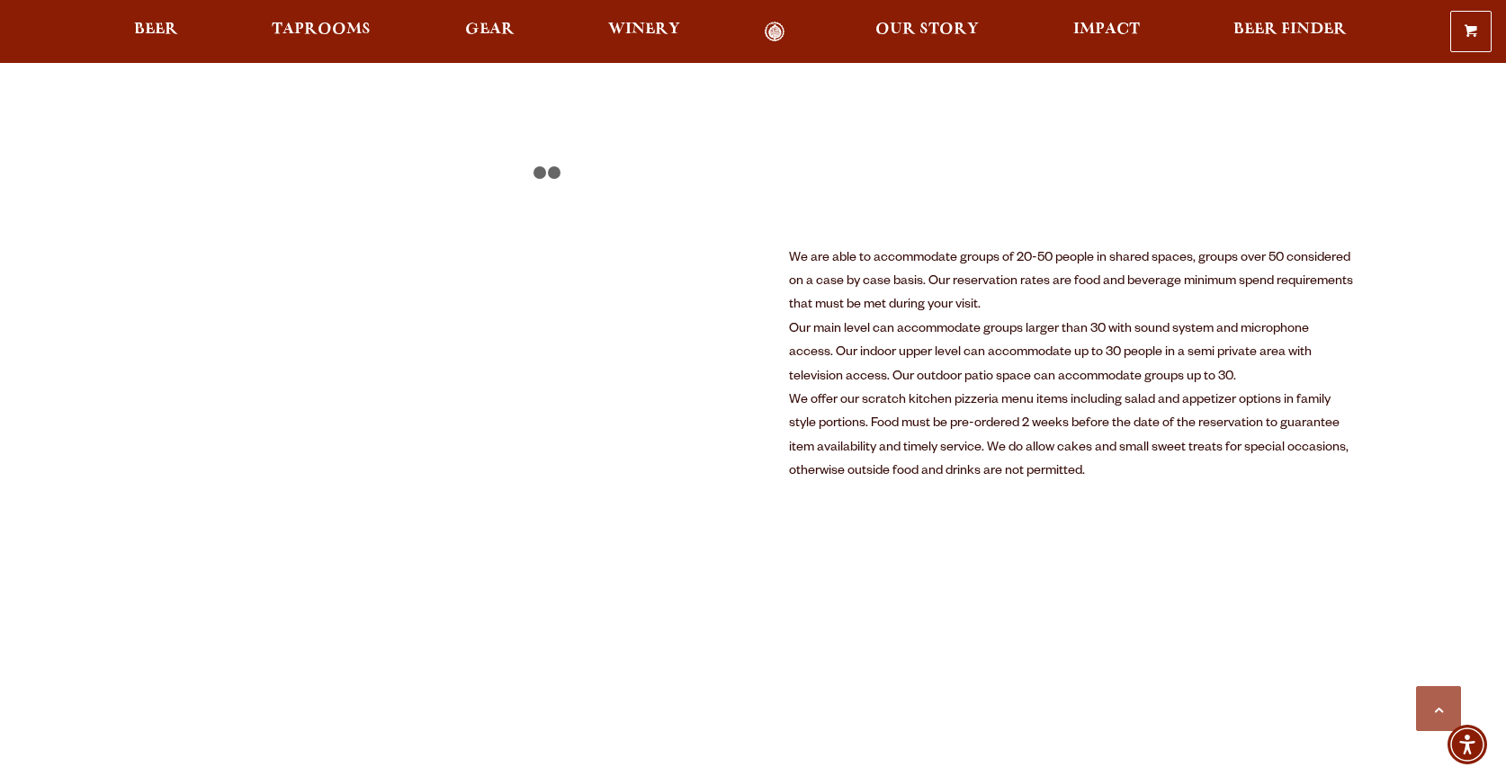
scroll to position [990, 0]
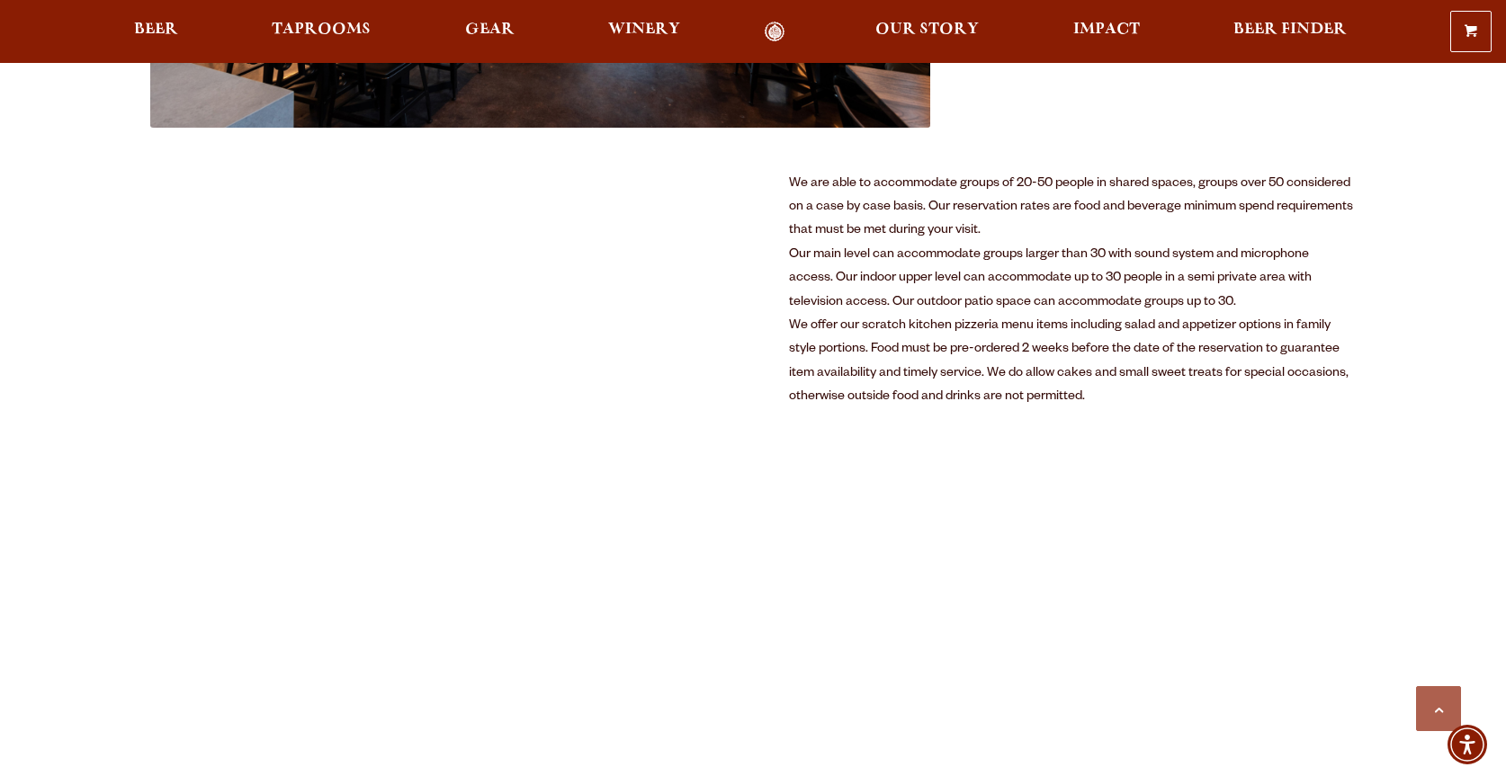
click at [725, 16] on div "0 Shopping Cart No products in the cart. Beer Taprooms Gear Winery Our Story Im…" at bounding box center [753, 31] width 1506 height 41
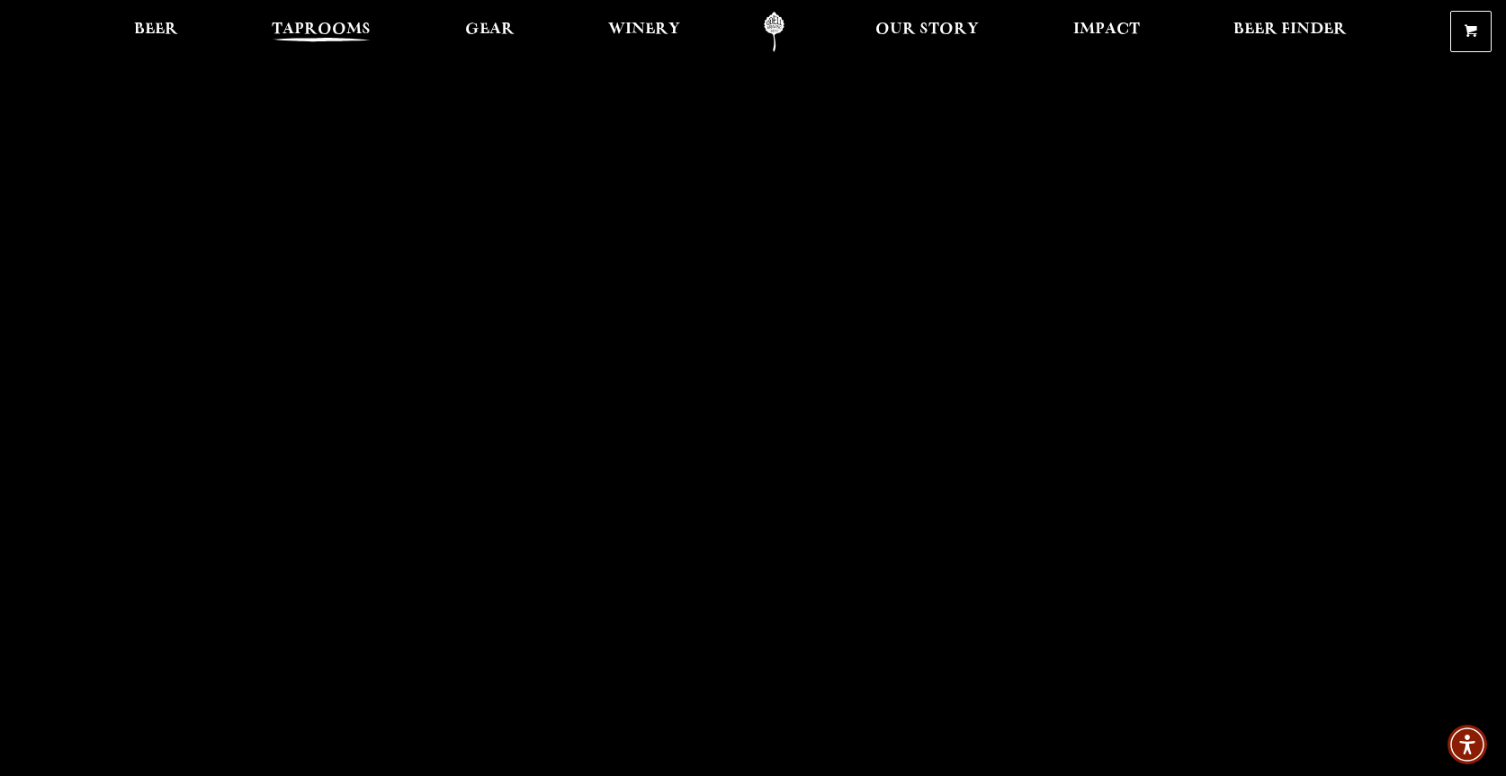
click at [312, 28] on span "Taprooms" at bounding box center [321, 29] width 99 height 14
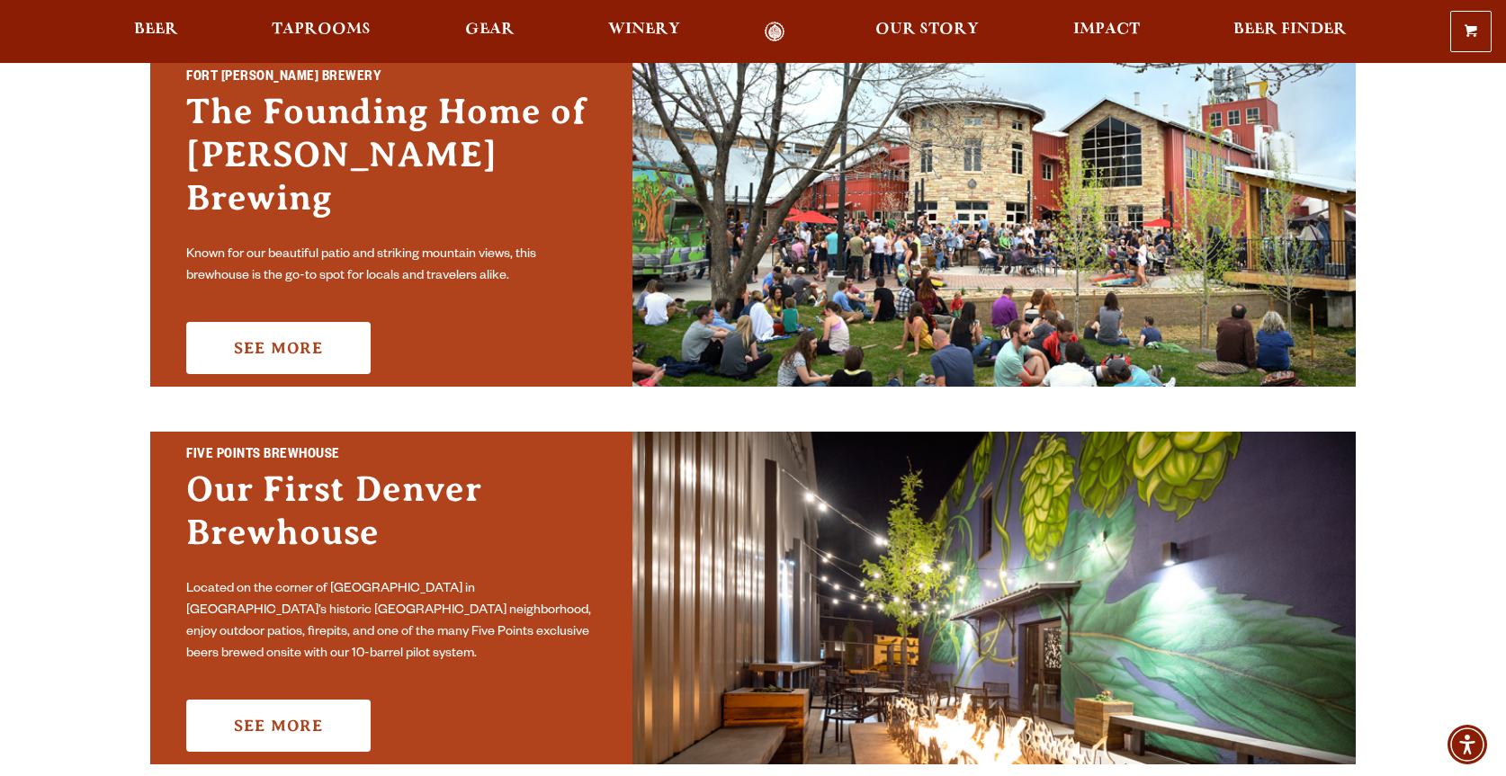
scroll to position [90, 0]
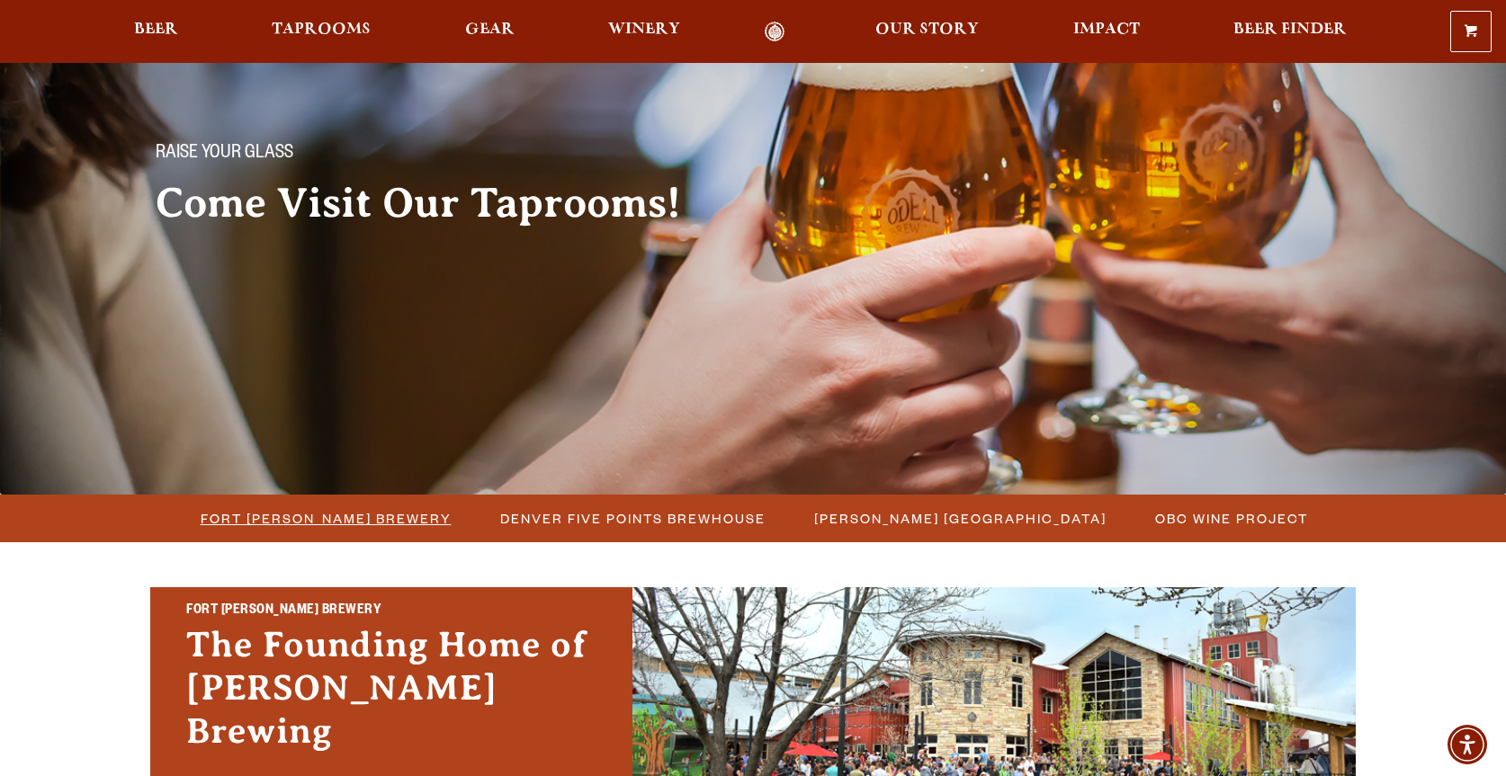
click at [334, 517] on span "Fort [PERSON_NAME] Brewery" at bounding box center [326, 519] width 251 height 26
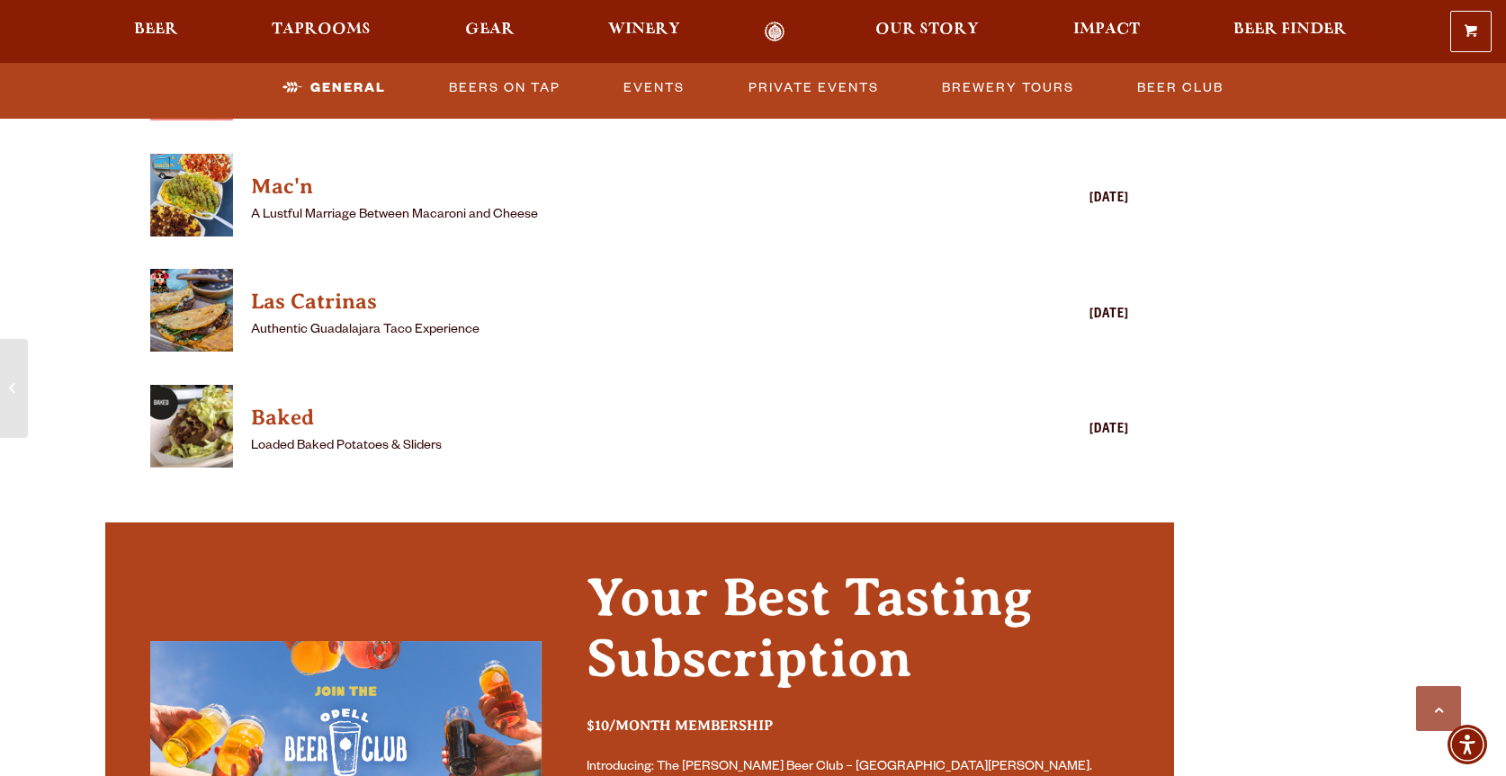
scroll to position [2699, 0]
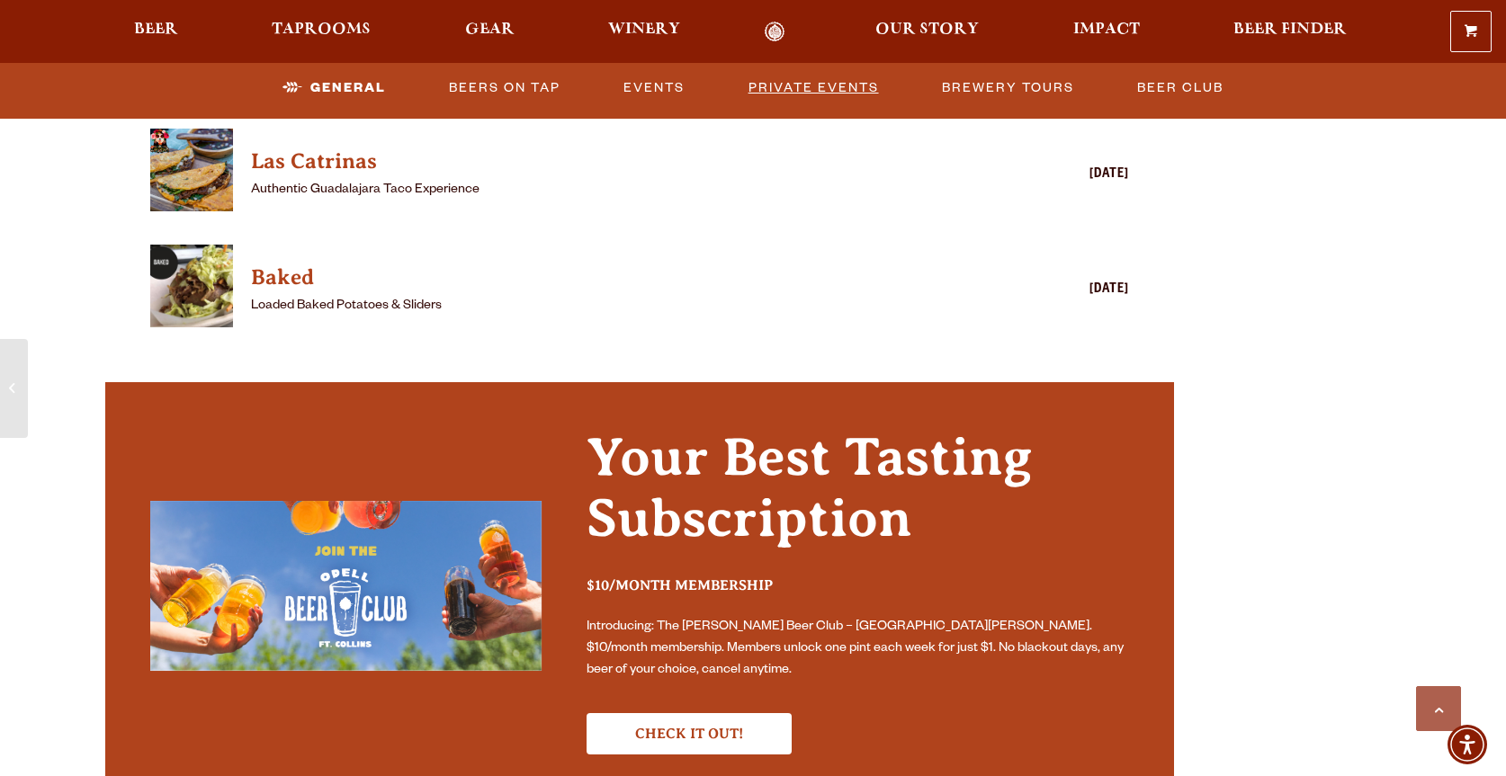
click at [844, 87] on link "Private Events" at bounding box center [813, 87] width 145 height 41
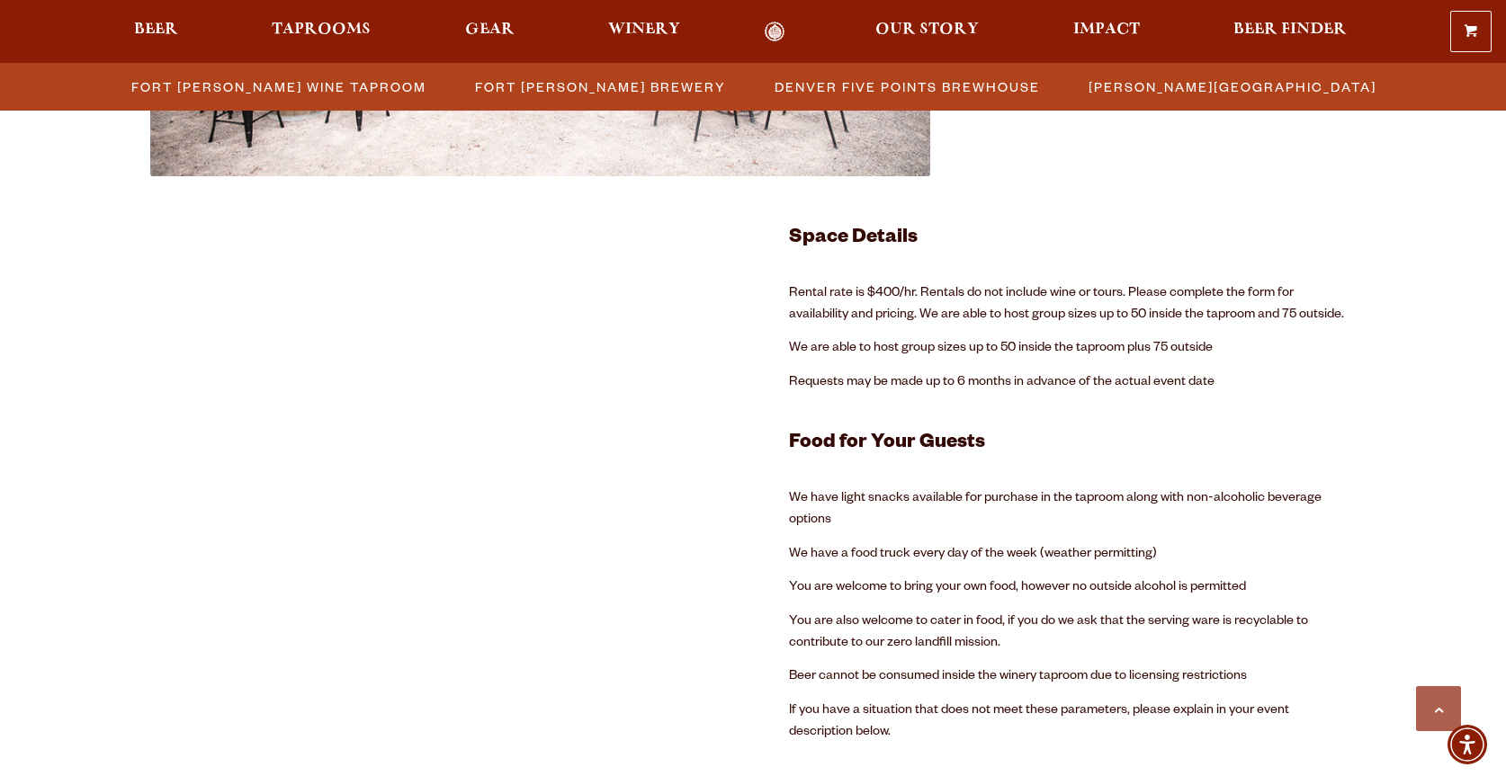
scroll to position [3482, 0]
